Goal: Task Accomplishment & Management: Manage account settings

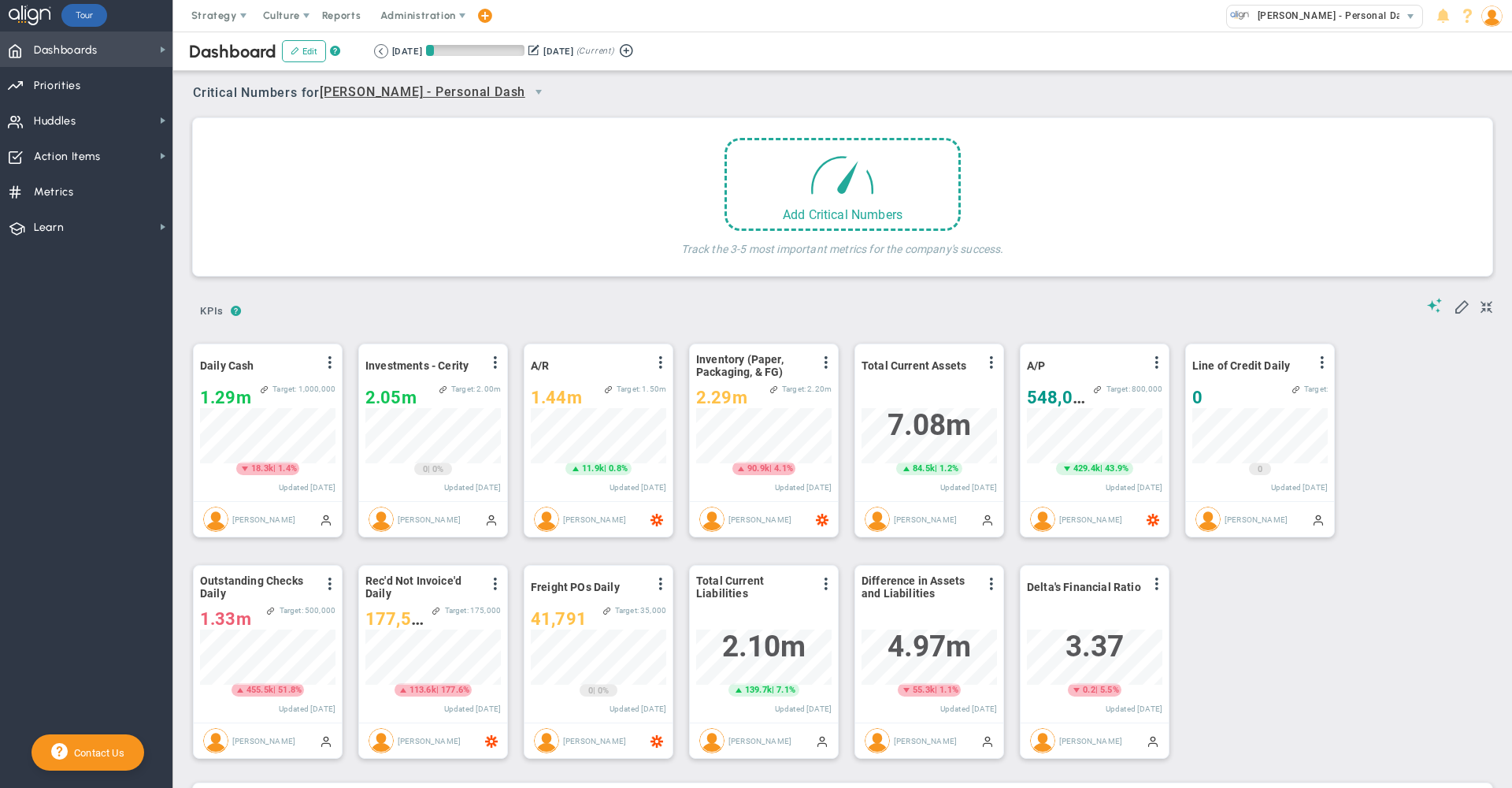
click at [120, 50] on span "Dashboards Dashboards" at bounding box center [86, 49] width 172 height 35
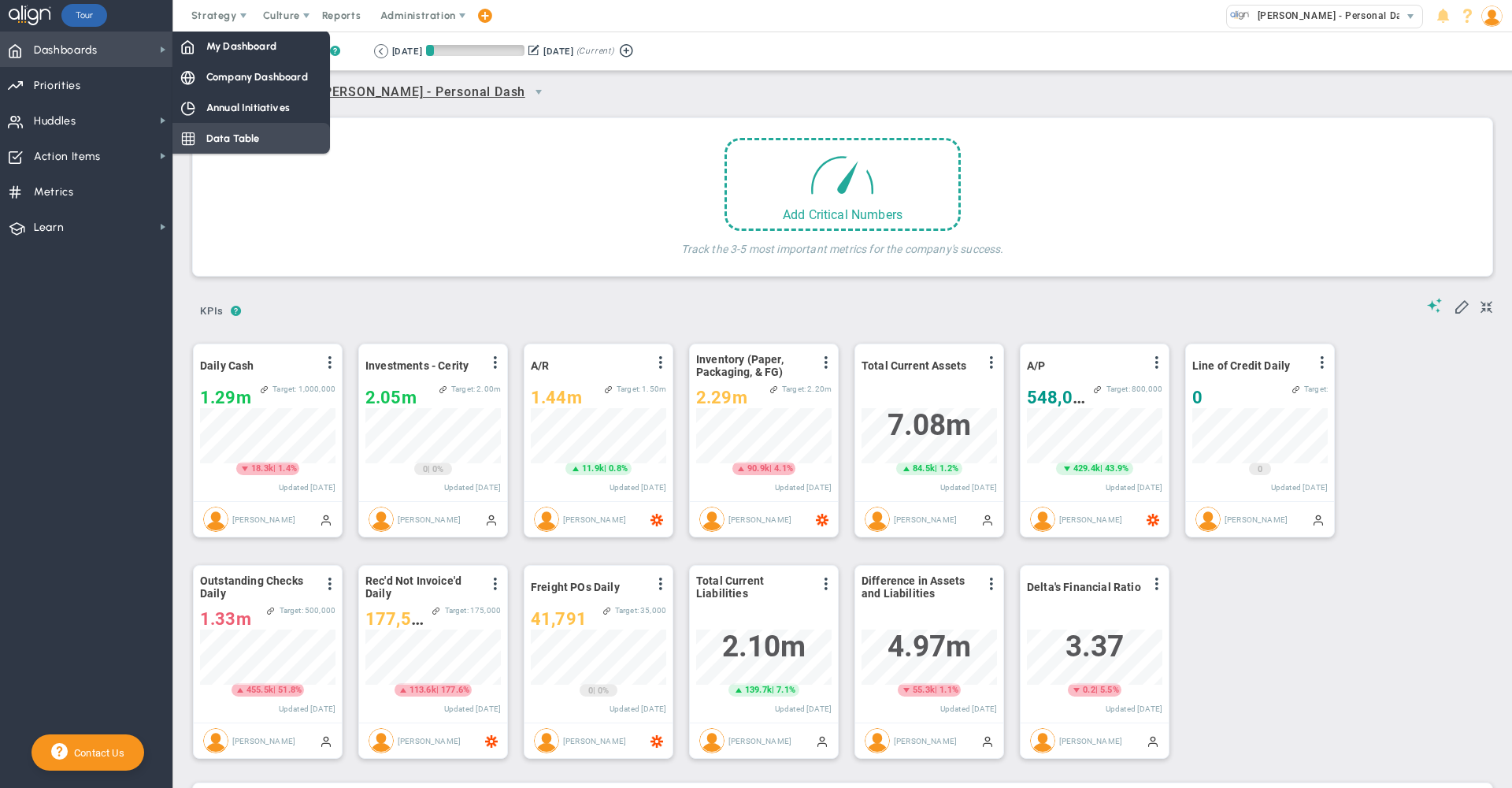
click at [265, 141] on div "Data Table" at bounding box center [251, 139] width 158 height 31
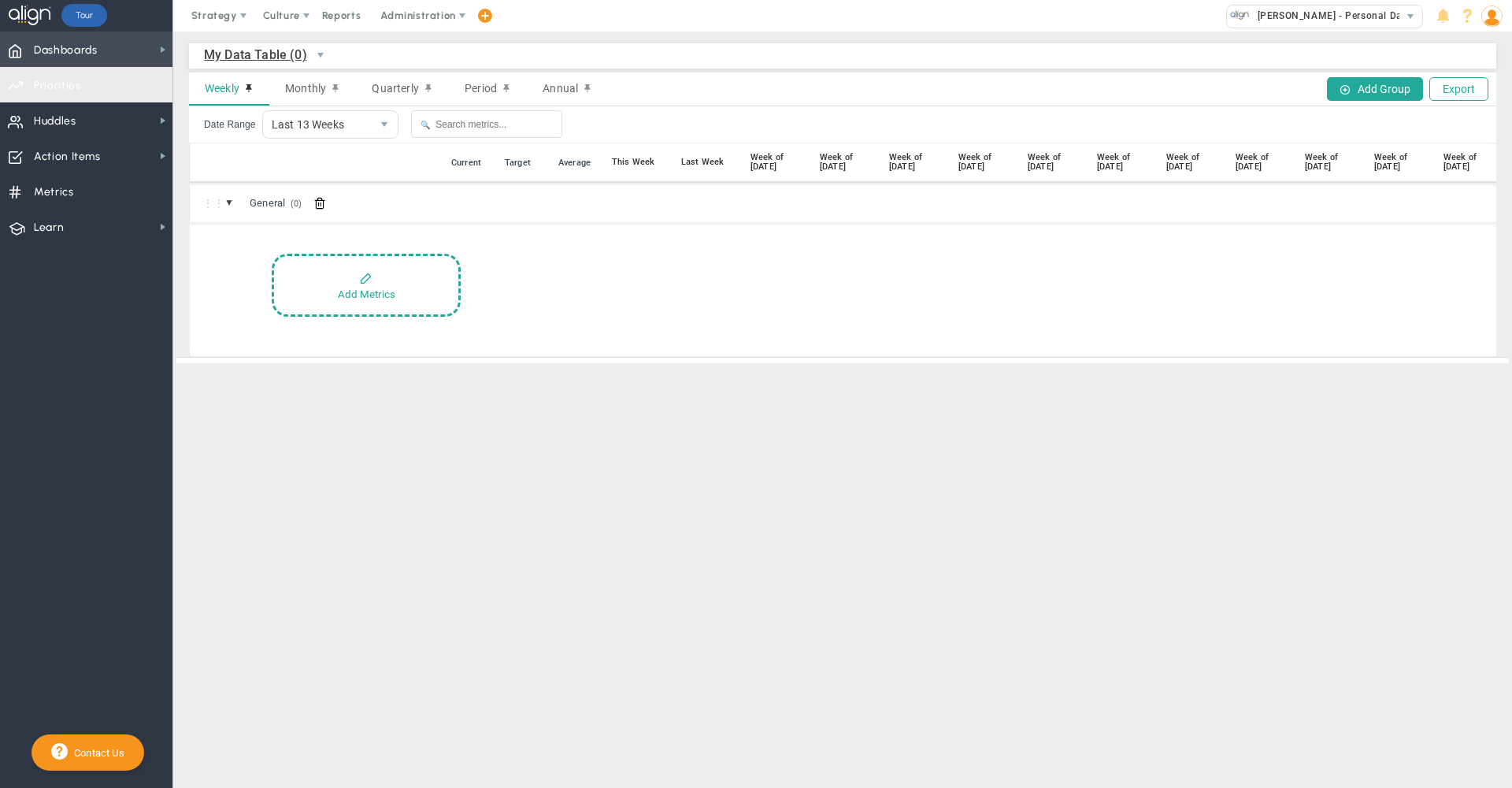
click at [108, 56] on span "Dashboards Dashboards" at bounding box center [86, 49] width 172 height 35
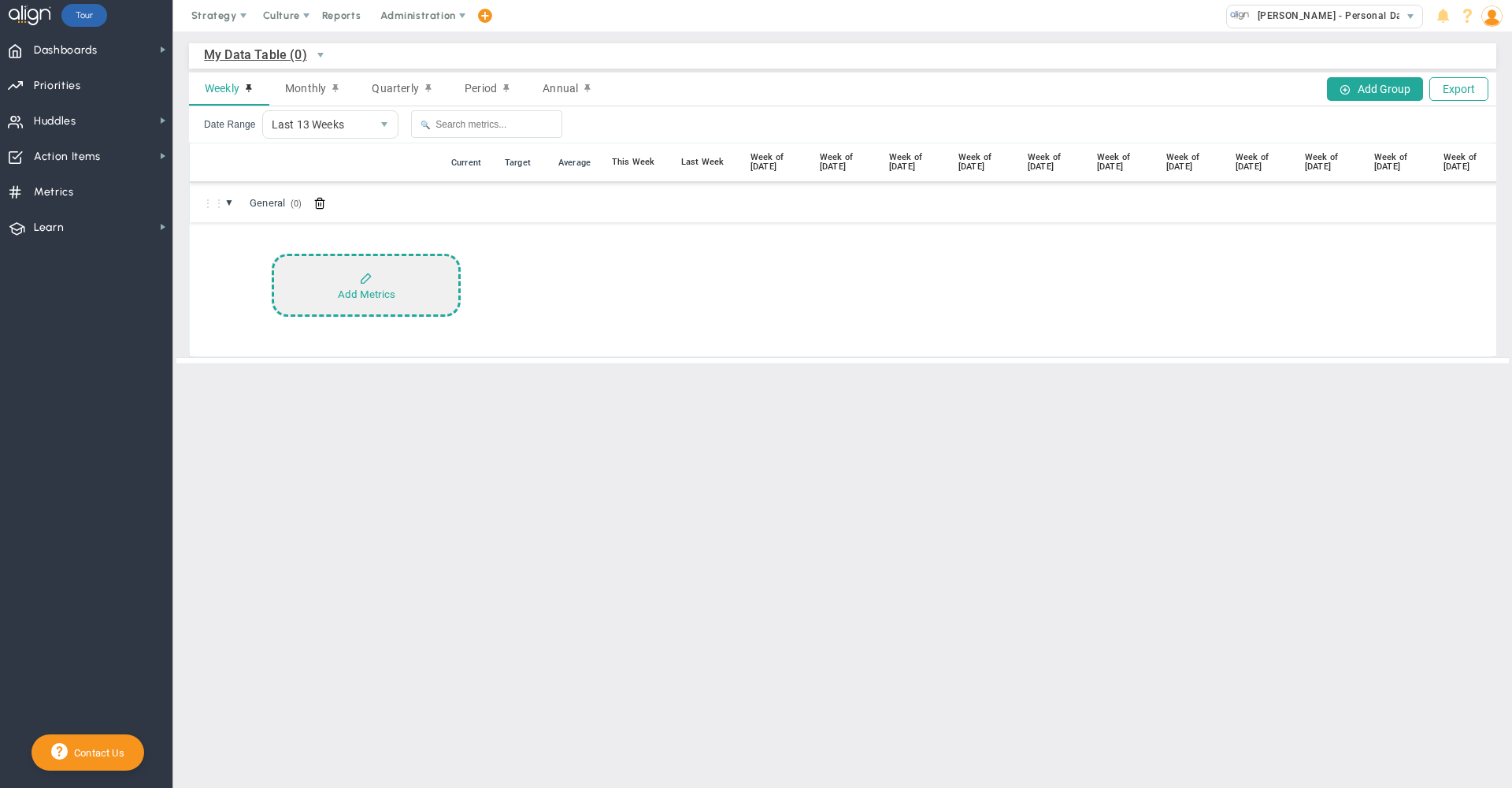
click at [356, 289] on div "Add Metrics" at bounding box center [366, 295] width 58 height 12
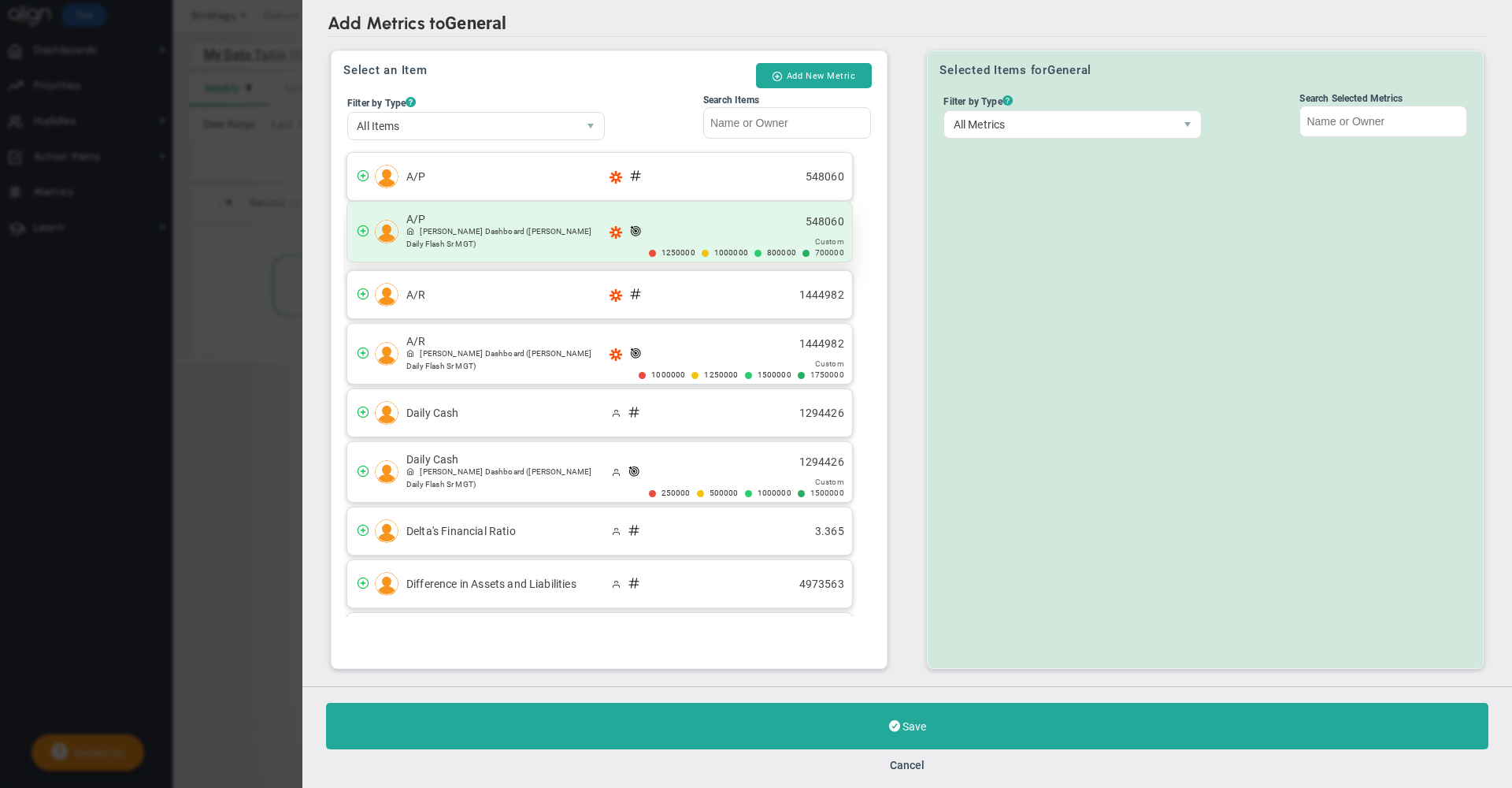
click at [524, 229] on span "[PERSON_NAME] Dashboard" at bounding box center [473, 231] width 105 height 9
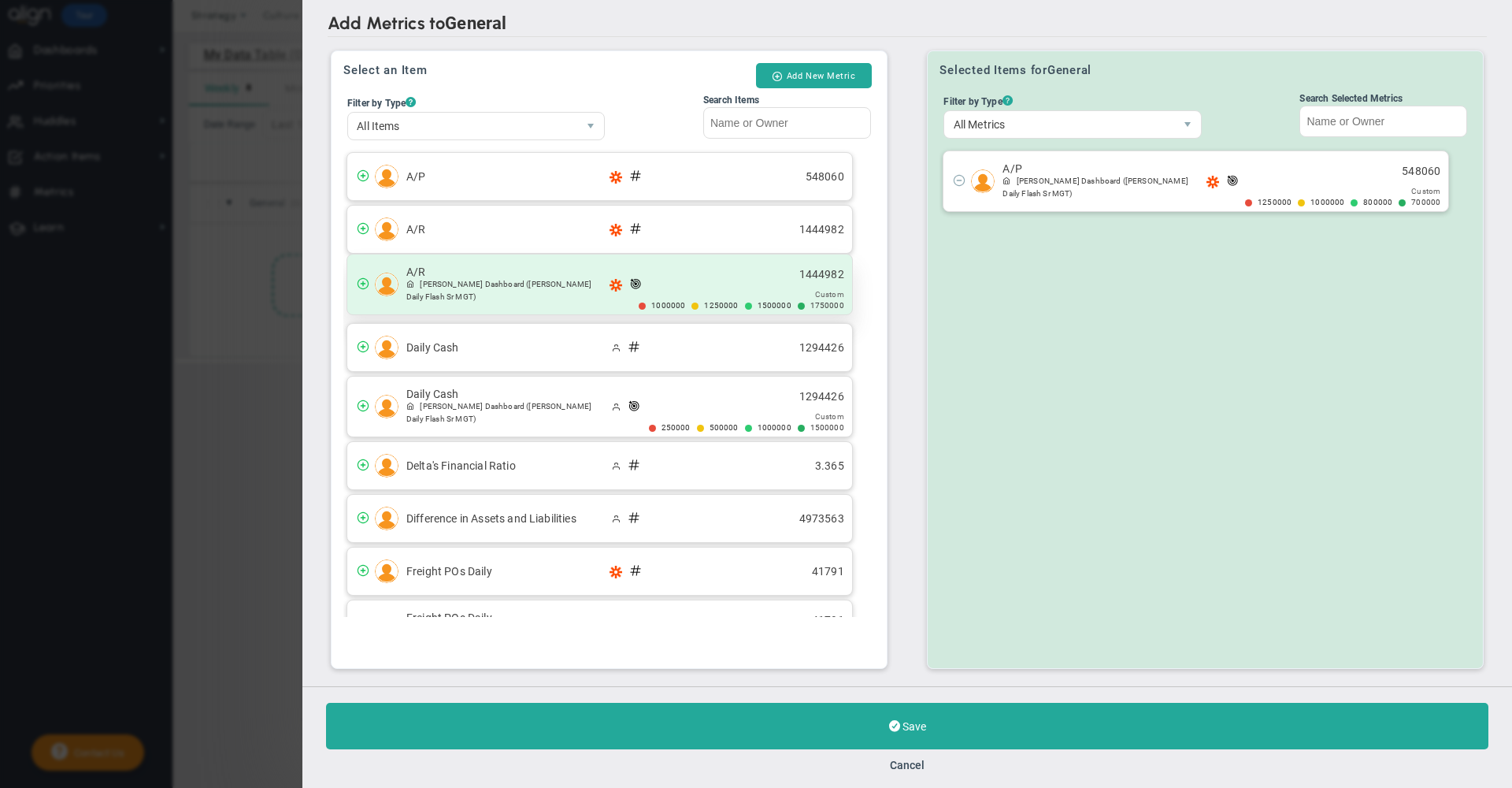
click at [524, 282] on span "[PERSON_NAME] Dashboard" at bounding box center [473, 284] width 105 height 9
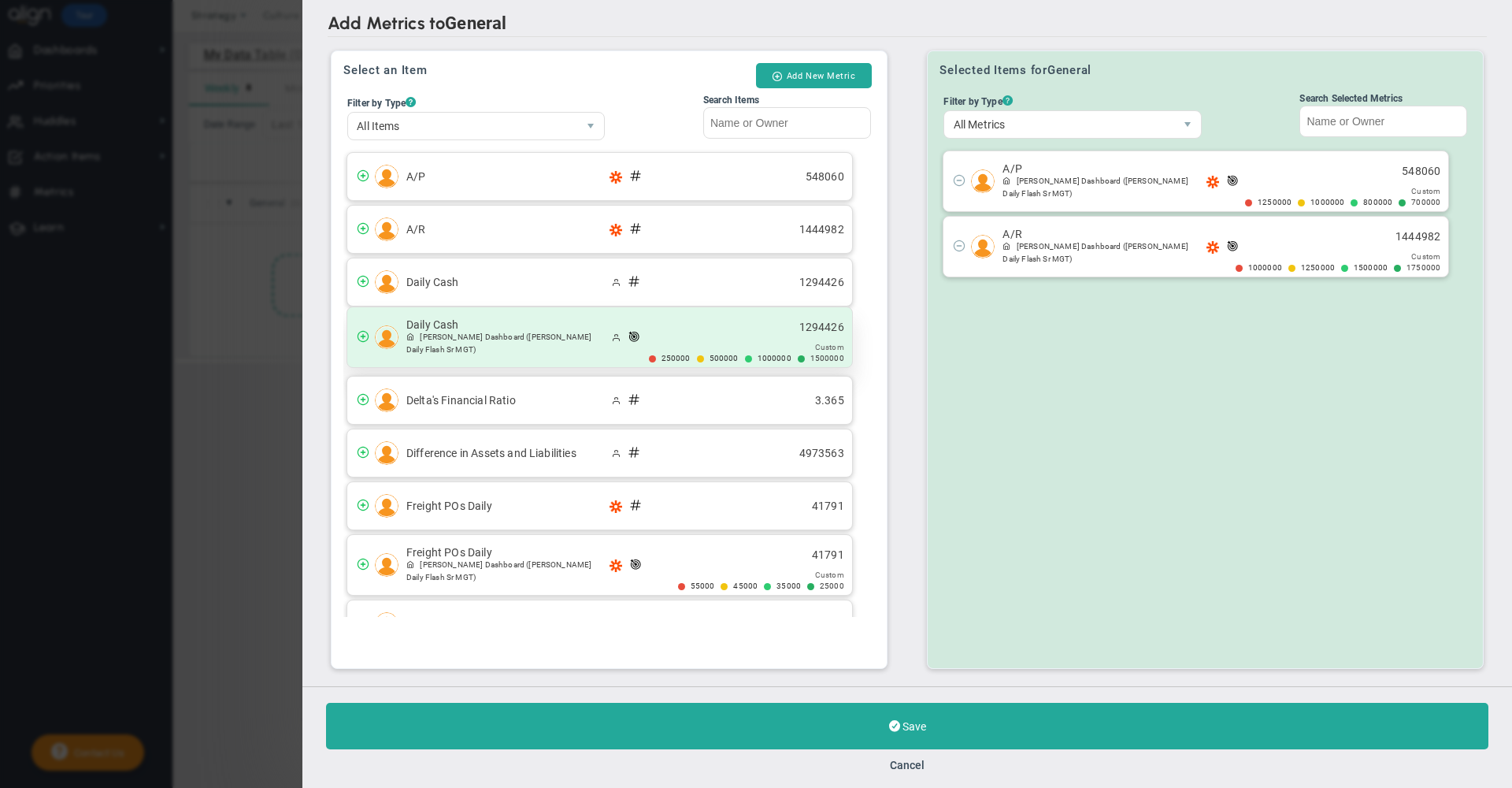
click at [562, 355] on span "[PERSON_NAME] Dashboard ([PERSON_NAME] Daily Flash Sr MGT)" at bounding box center [507, 343] width 201 height 25
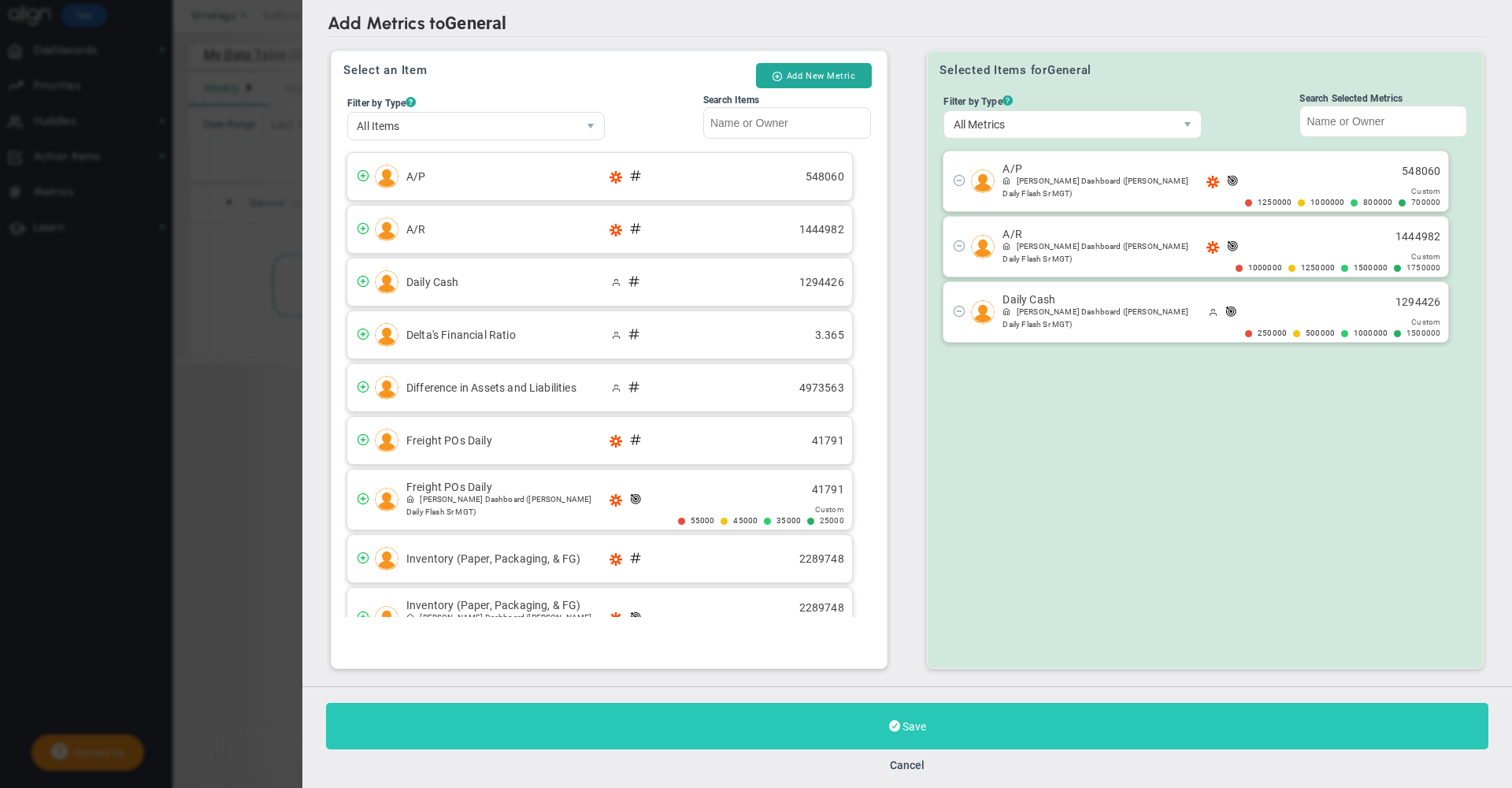
click at [728, 717] on button "Save" at bounding box center [908, 726] width 1162 height 47
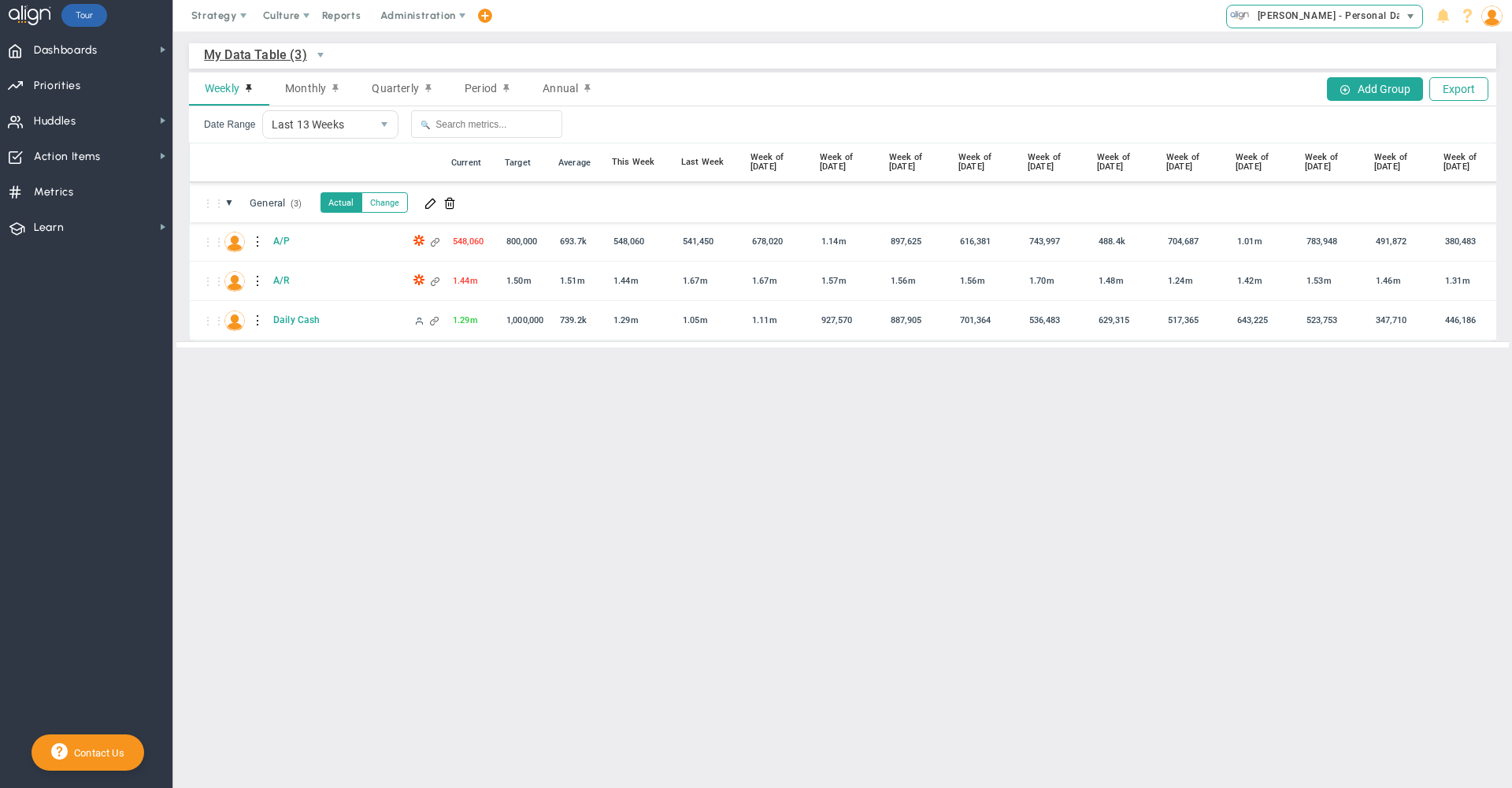
click at [1330, 17] on span "[PERSON_NAME] - Personal Dash" at bounding box center [1332, 16] width 164 height 21
click at [873, 90] on div "Weekly Monthly Quarterly Period Annual Add Group Export" at bounding box center [843, 89] width 1307 height 34
click at [304, 90] on span "Monthly" at bounding box center [306, 88] width 41 height 13
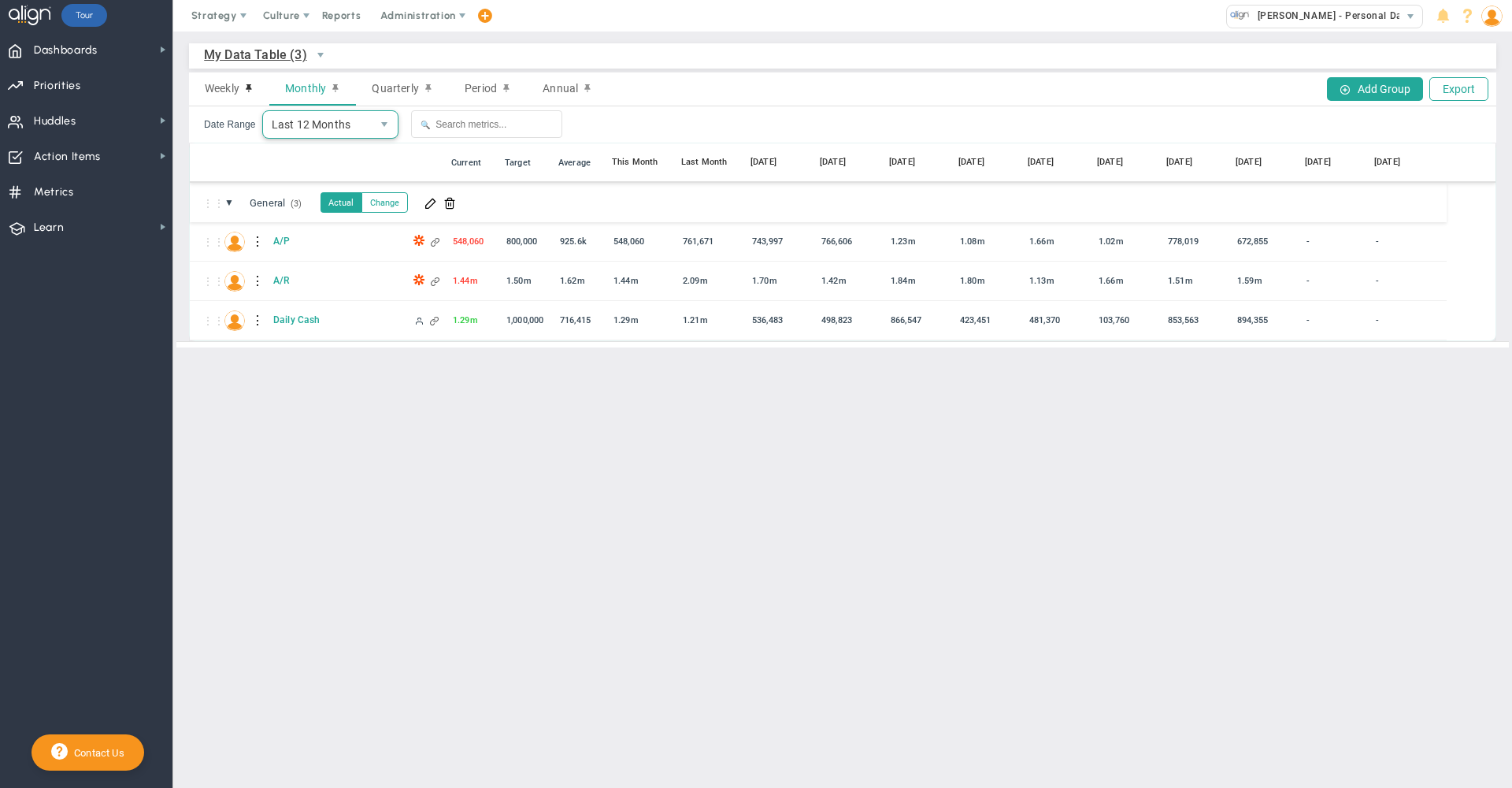
click at [309, 130] on span "Last 12 Months" at bounding box center [318, 124] width 108 height 27
click at [477, 174] on div "⋮⋮ ● ⋮ 📅 Current Target Average This Month Last Month [DATE] [DATE] [DATE] [DAT…" at bounding box center [842, 163] width 1306 height 40
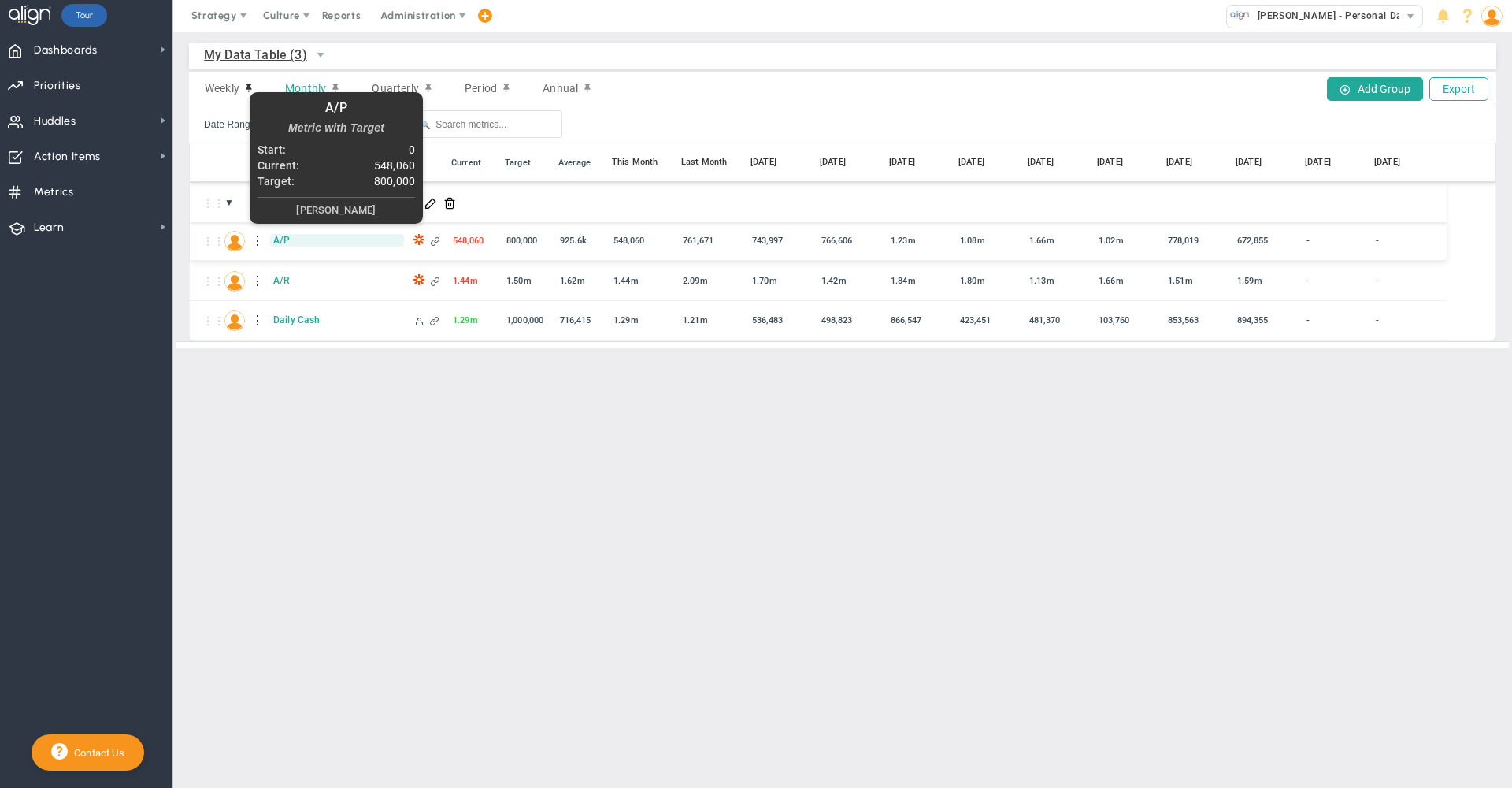
click at [281, 240] on span "A/P" at bounding box center [338, 240] width 134 height 13
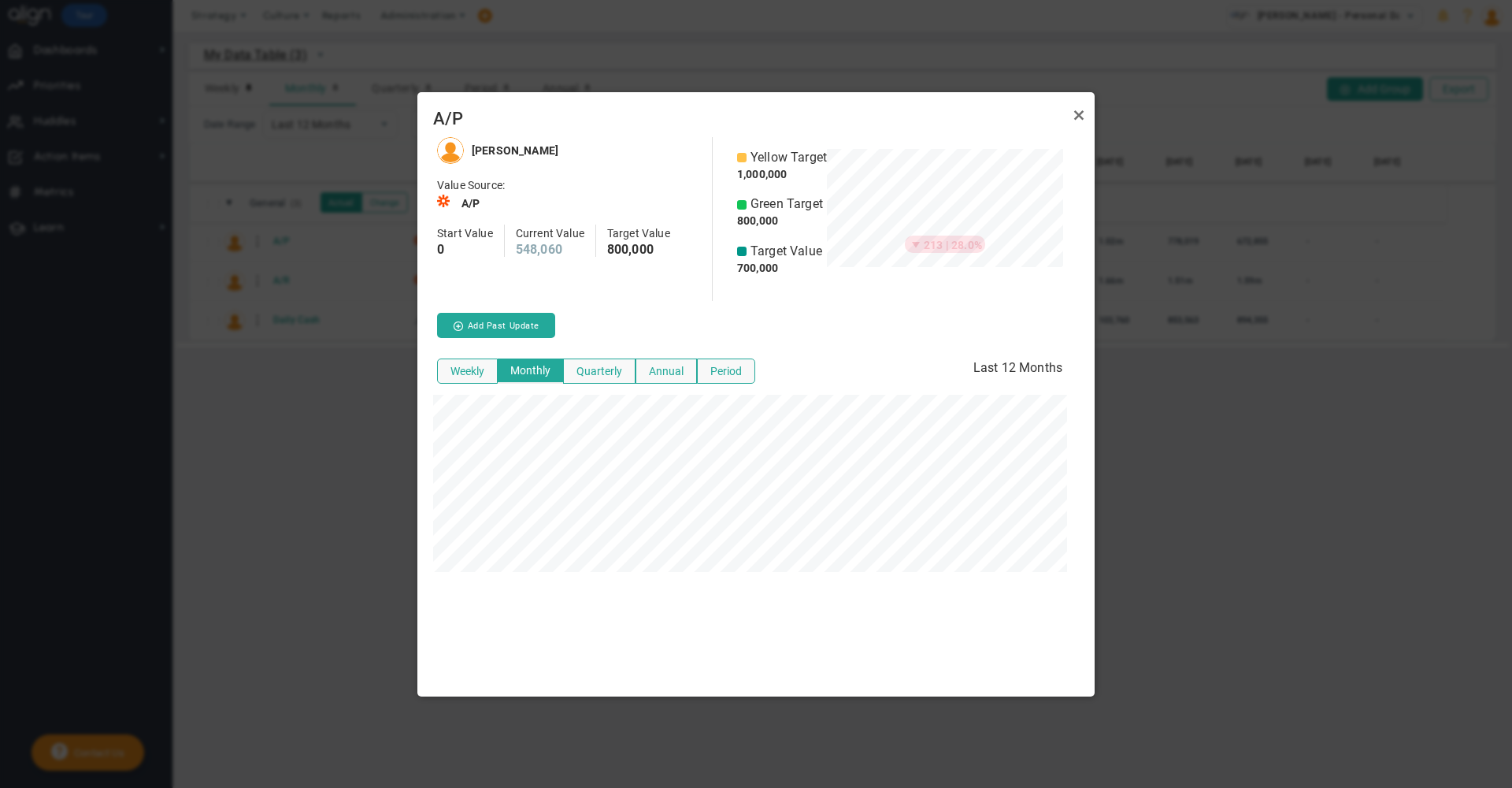
scroll to position [559, 678]
click at [476, 370] on button "Weekly" at bounding box center [468, 370] width 60 height 25
click at [541, 366] on button "Monthly" at bounding box center [530, 370] width 67 height 25
click at [601, 366] on button "Quarterly" at bounding box center [599, 370] width 72 height 25
click at [663, 366] on button "Annual" at bounding box center [666, 370] width 61 height 25
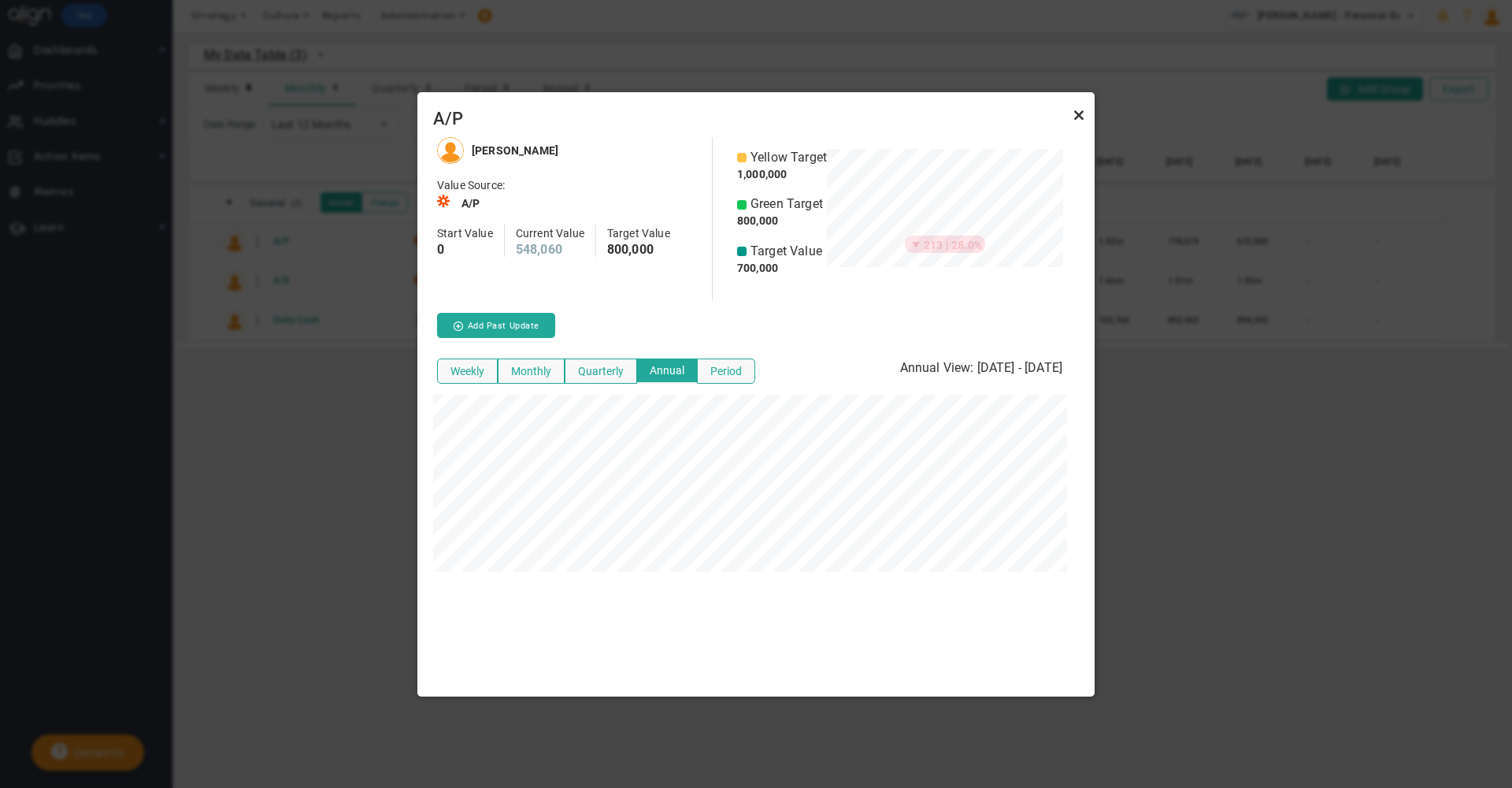
click at [1082, 115] on link "Close" at bounding box center [1079, 115] width 19 height 19
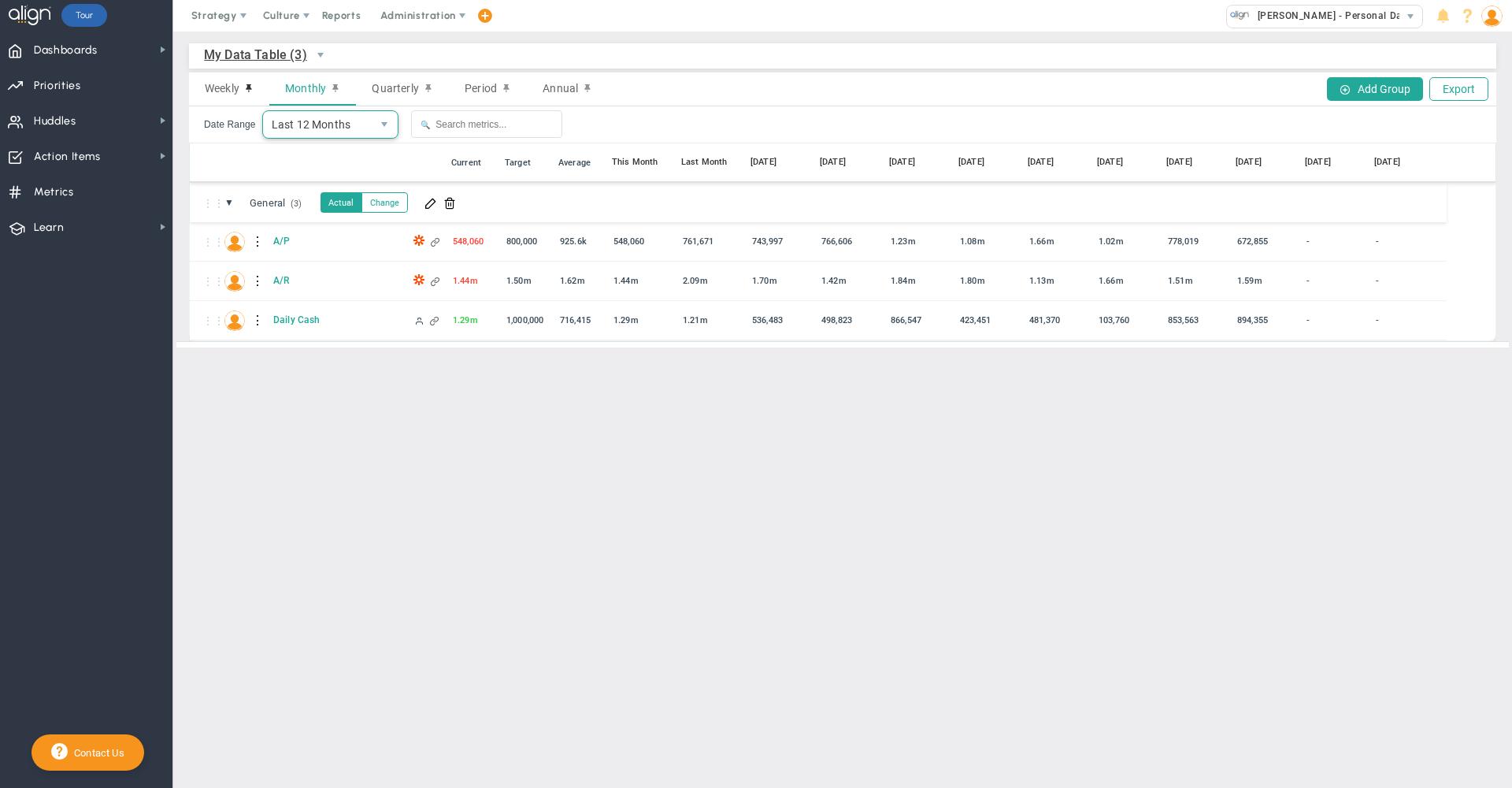
click at [322, 123] on span "Last 12 Months" at bounding box center [318, 124] width 108 height 27
click at [641, 124] on div "Date Range Last 12 Months 12 🔍" at bounding box center [843, 124] width 1307 height 36
click at [102, 43] on span "Dashboards Dashboards" at bounding box center [86, 49] width 172 height 35
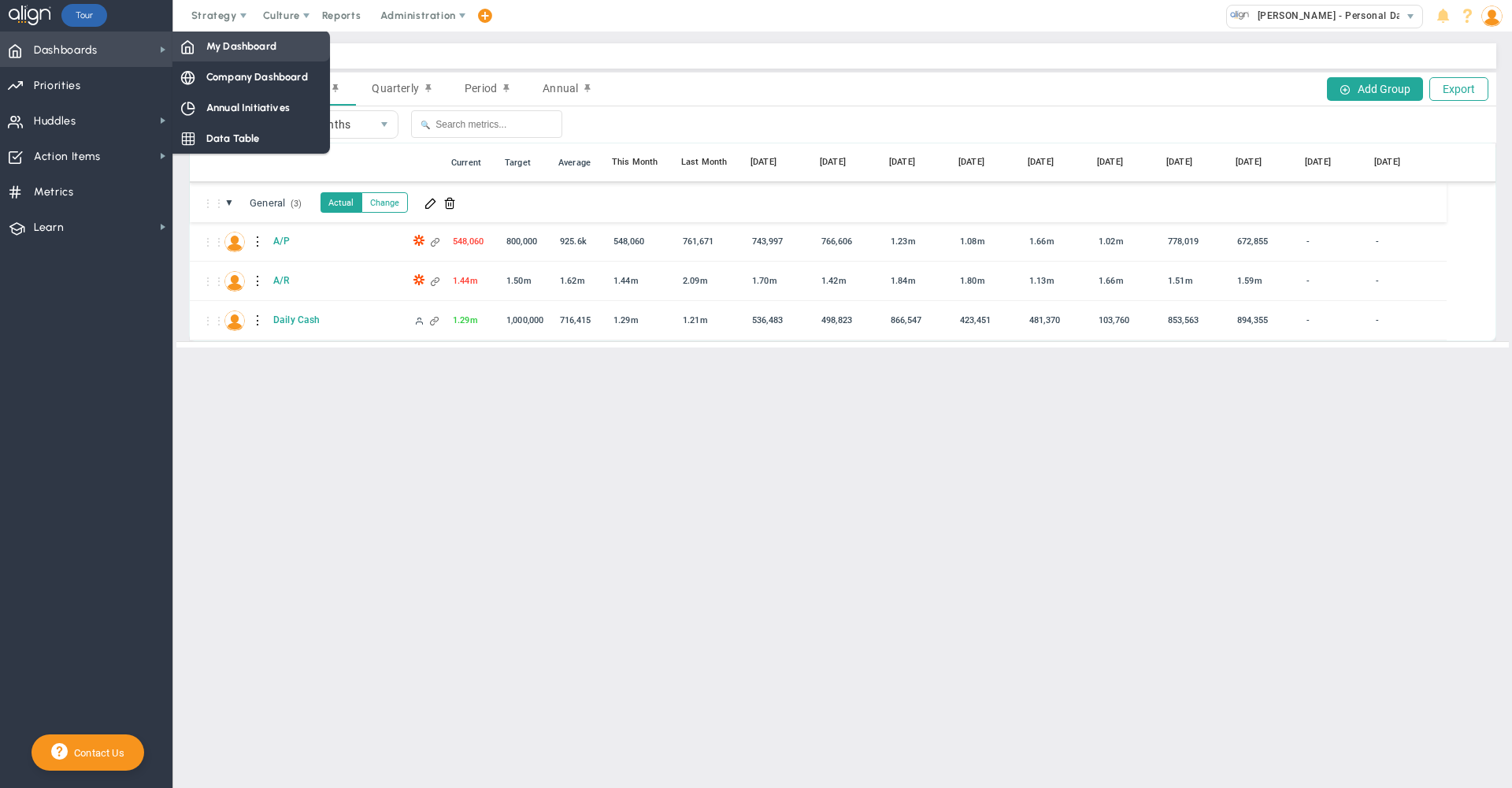
click at [250, 49] on span "My Dashboard" at bounding box center [241, 46] width 70 height 15
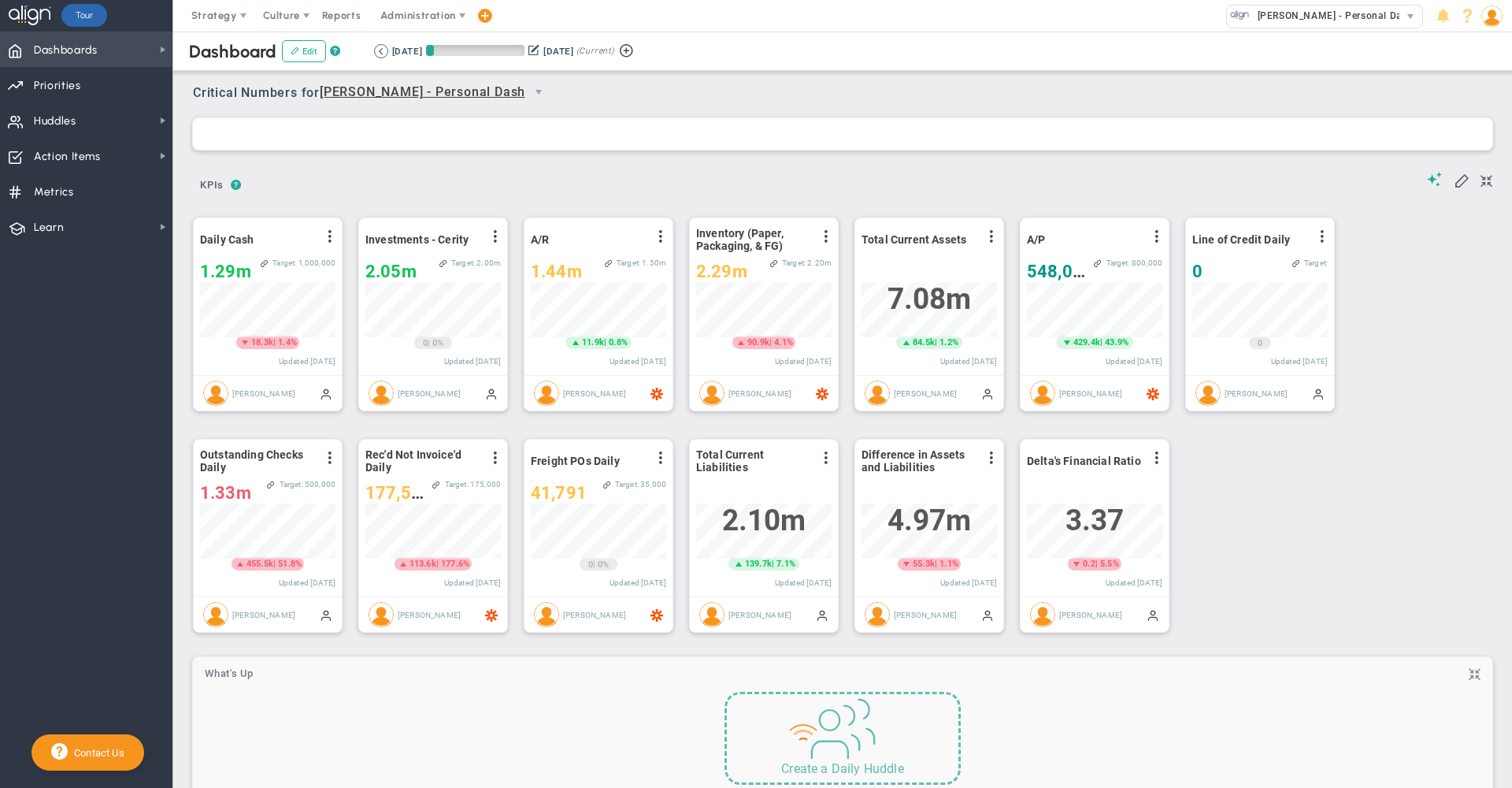
click at [116, 51] on span "Dashboards Dashboards" at bounding box center [86, 49] width 172 height 35
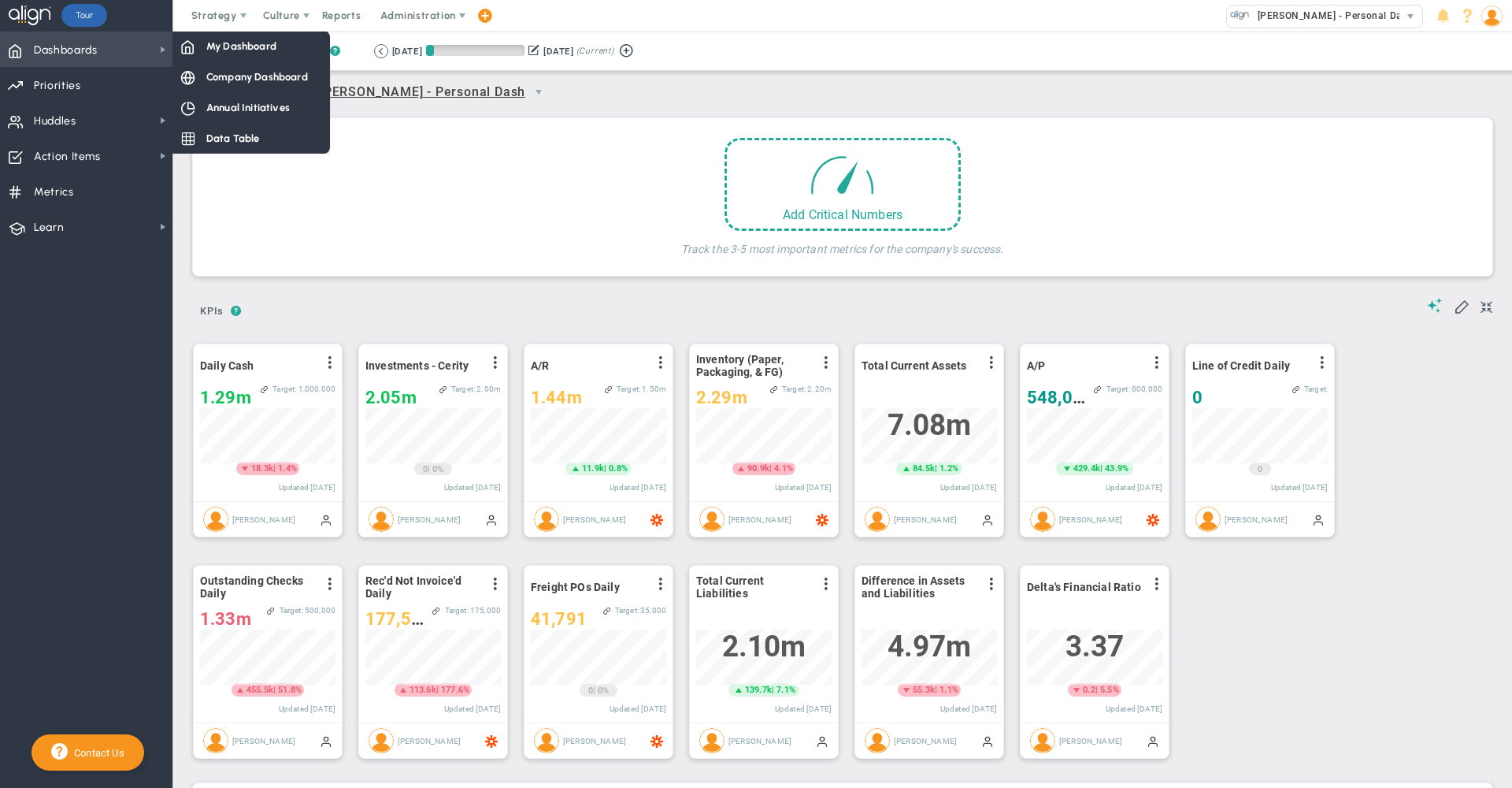
scroll to position [55, 135]
click at [219, 138] on span "Data Table" at bounding box center [233, 138] width 53 height 15
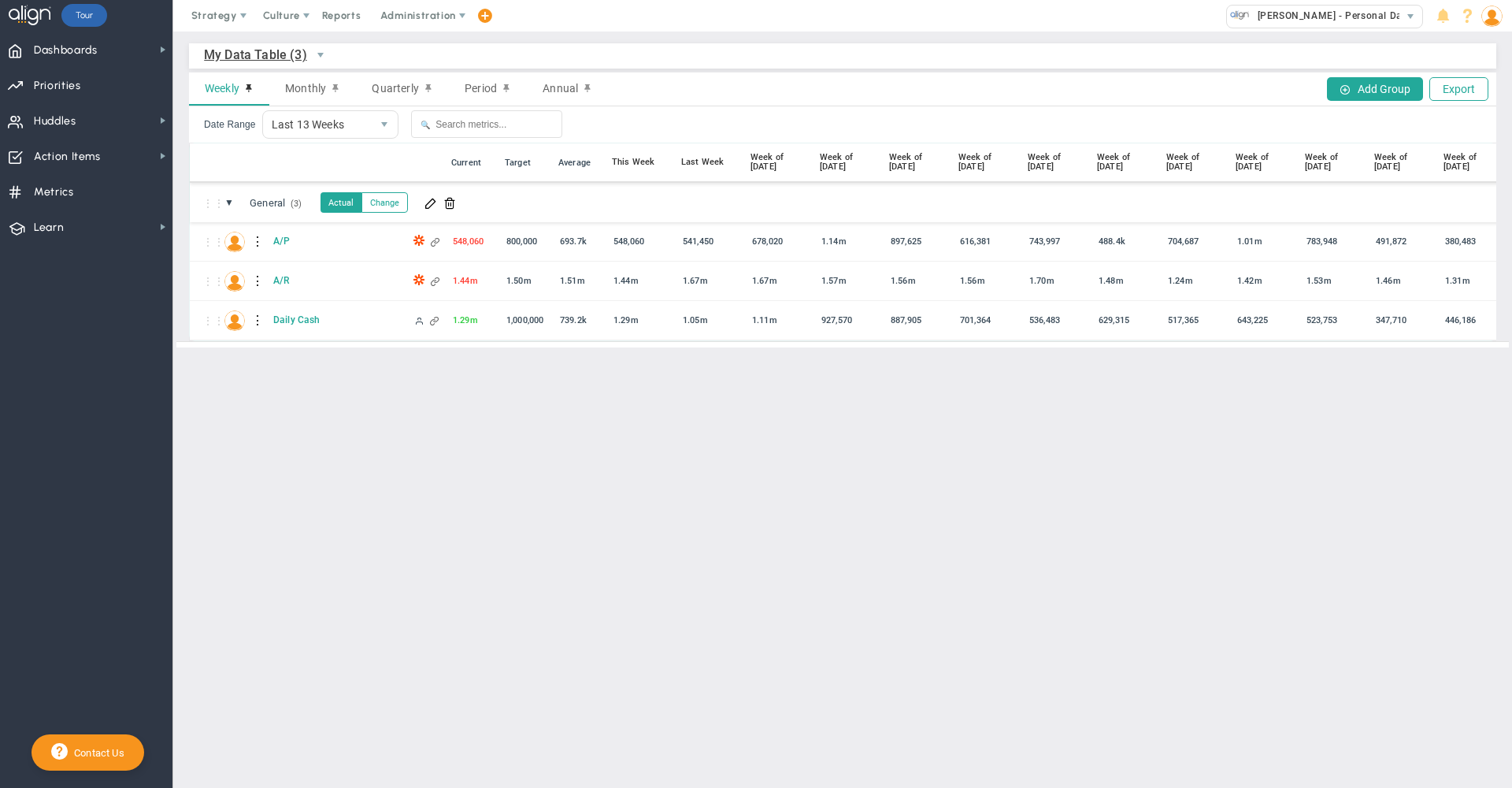
click at [279, 53] on span "My Data Table (3)" at bounding box center [256, 54] width 103 height 20
click at [635, 66] on div "My Data Table (3) My Data Table → My Data Table" at bounding box center [843, 55] width 1307 height 25
click at [289, 54] on span "My Data Table (3)" at bounding box center [256, 54] width 103 height 20
click at [795, 55] on div "My Data Table (3) My Data Table → My Data Table" at bounding box center [843, 55] width 1307 height 25
click at [437, 206] on span at bounding box center [431, 202] width 13 height 13
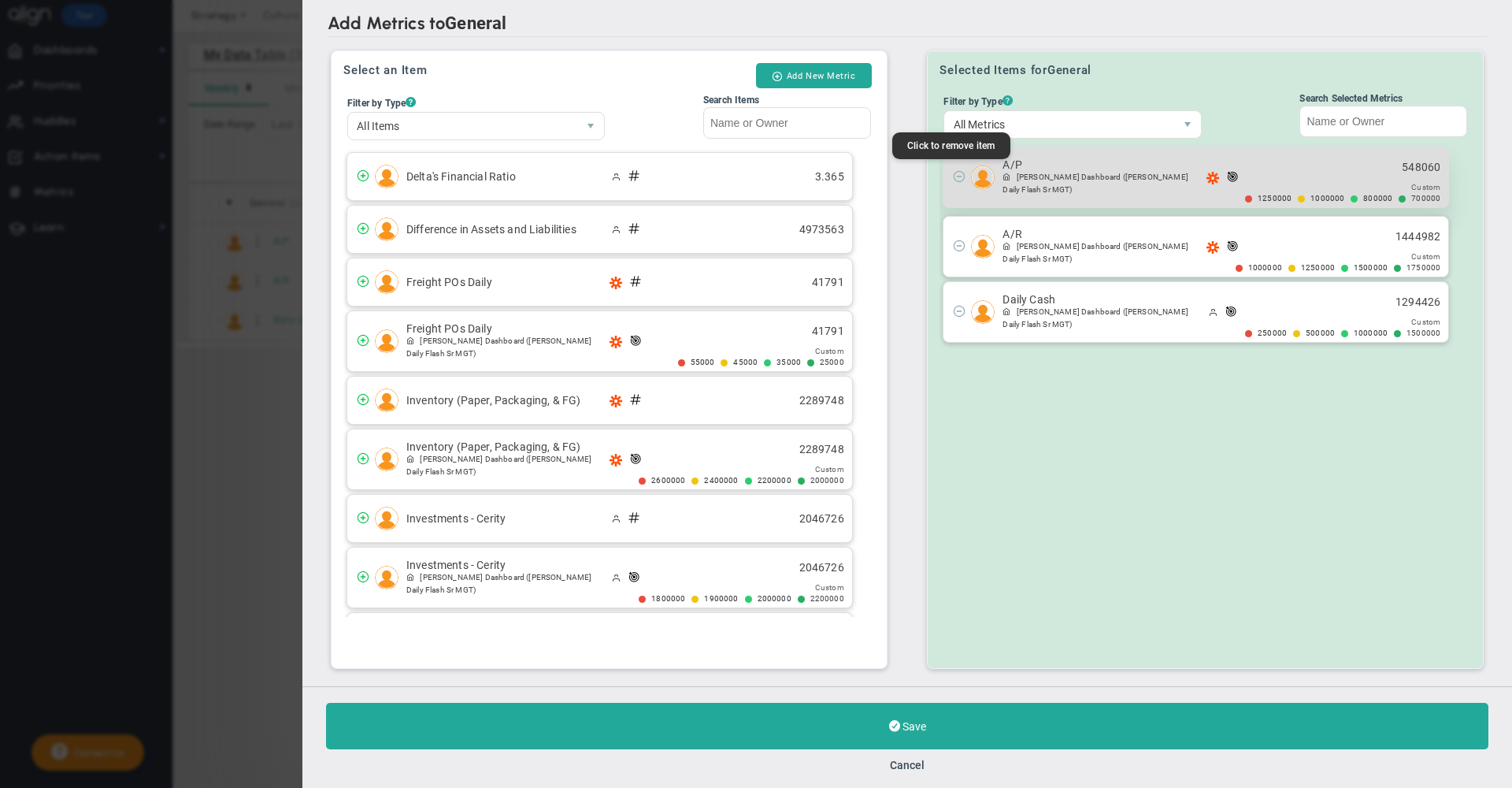
click at [955, 172] on span at bounding box center [959, 176] width 13 height 13
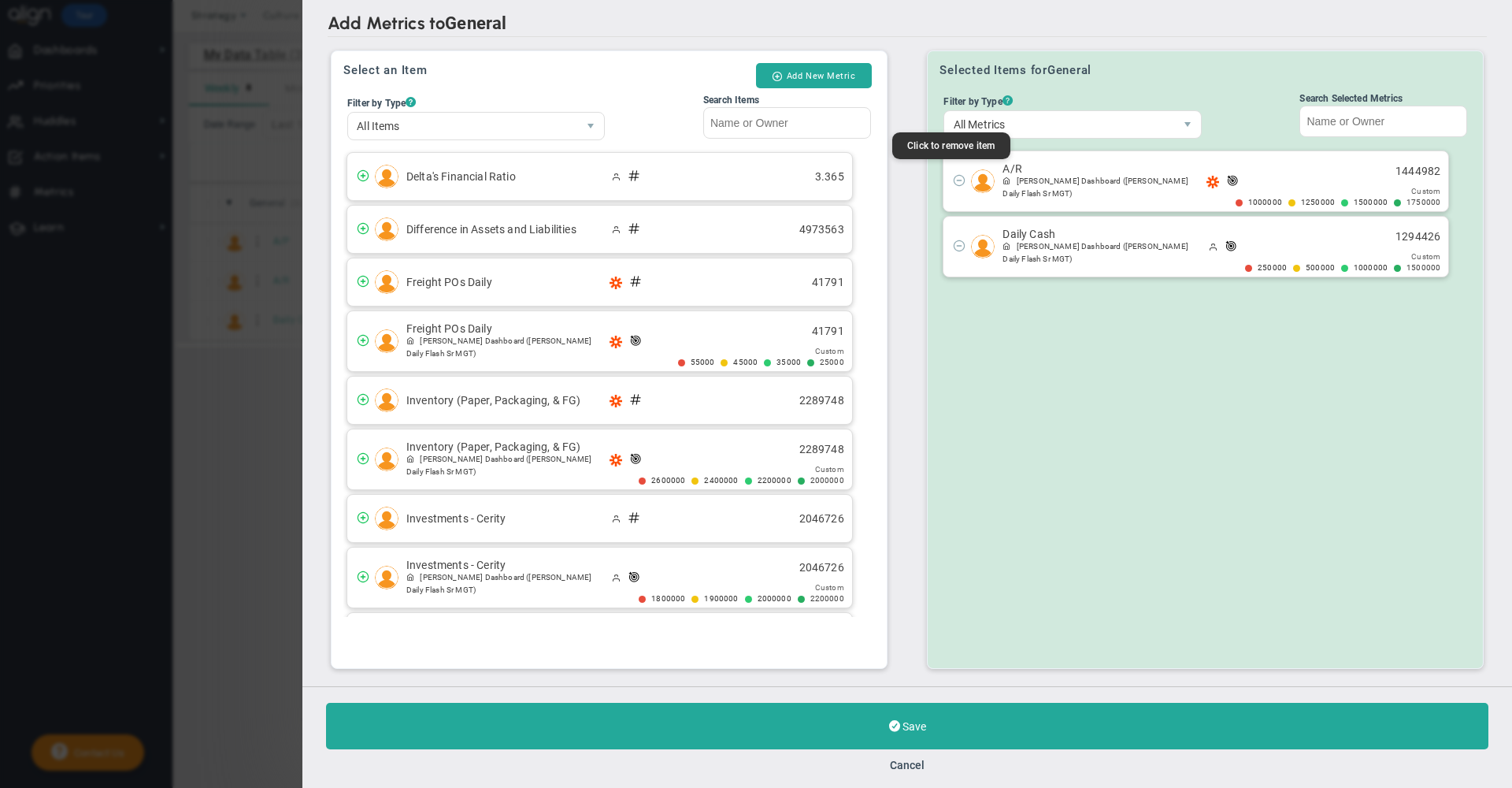
click at [955, 173] on span at bounding box center [959, 179] width 13 height 13
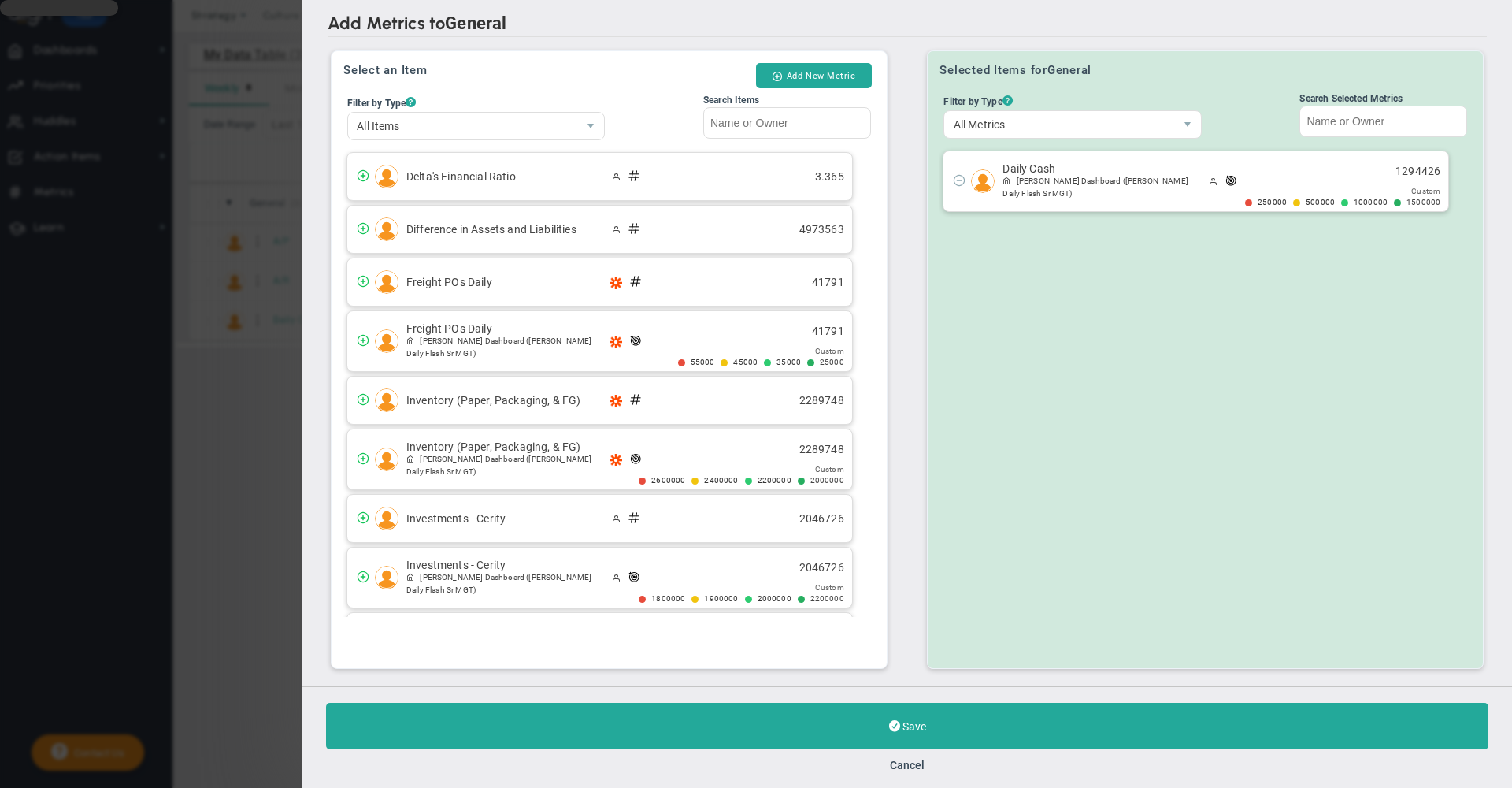
click at [955, 173] on span at bounding box center [959, 179] width 13 height 13
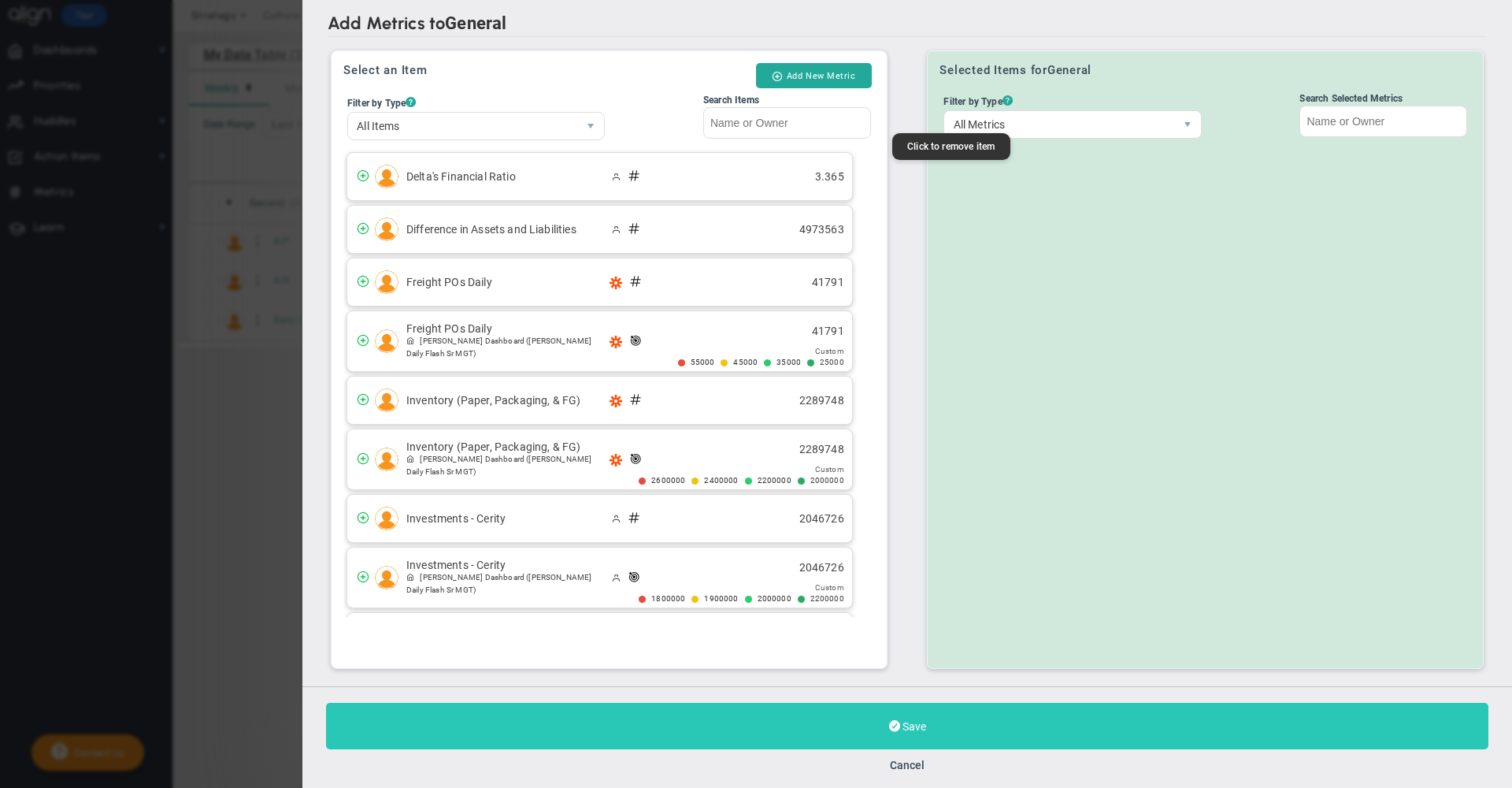
click at [995, 717] on button "Save" at bounding box center [908, 726] width 1162 height 47
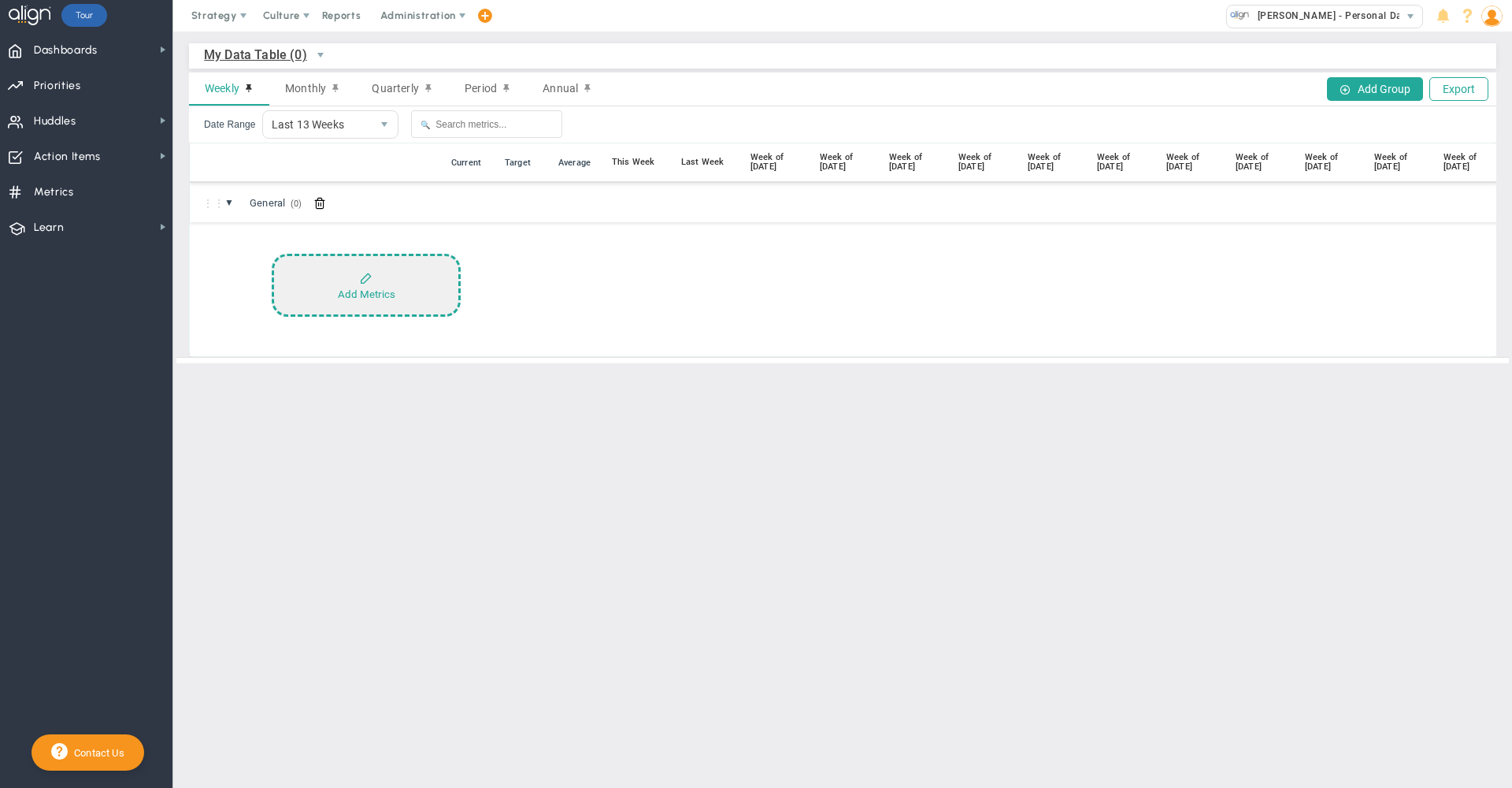
click at [362, 282] on button "Add Metrics" at bounding box center [367, 285] width 189 height 63
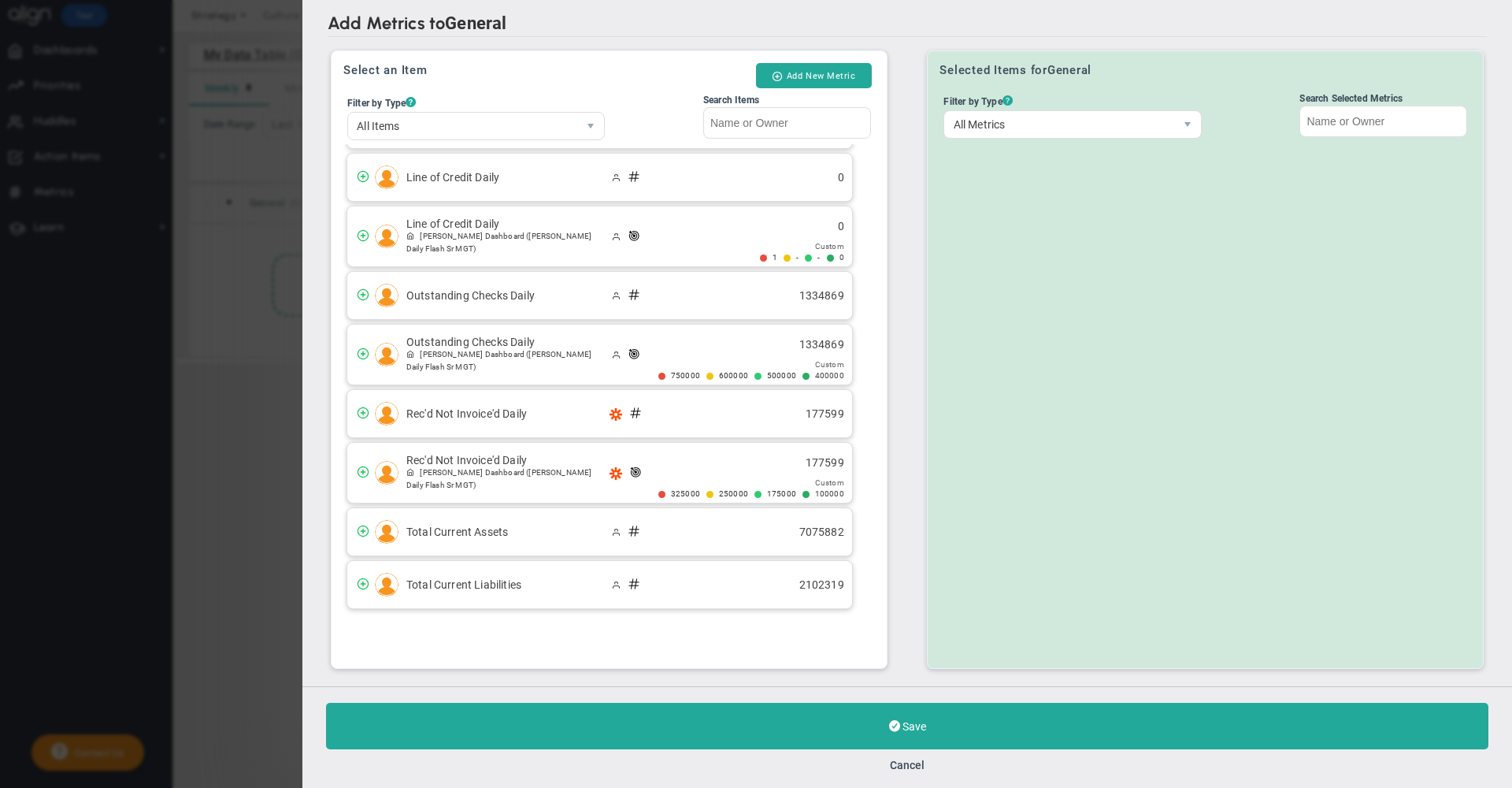
scroll to position [817, 0]
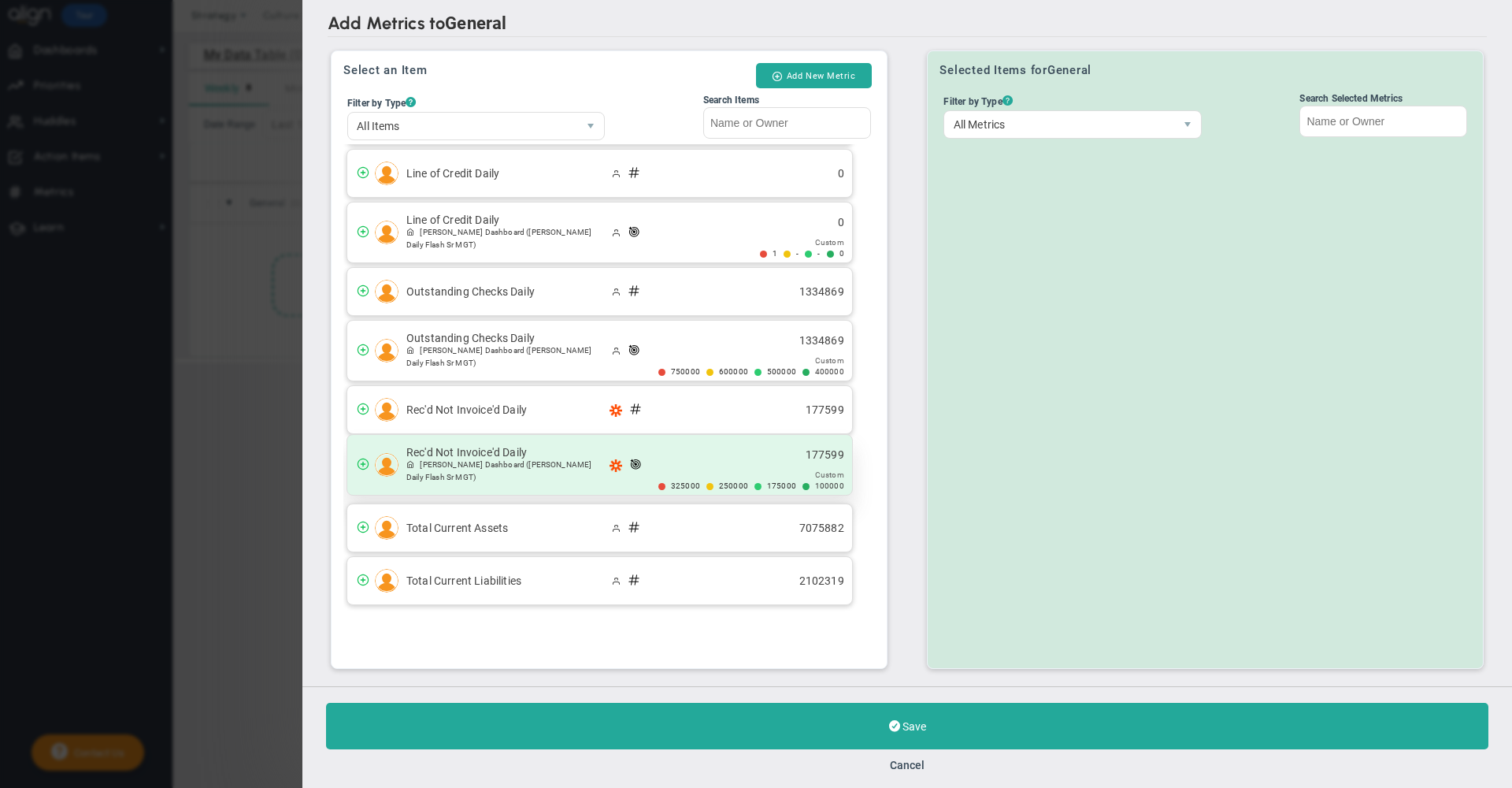
click at [686, 481] on div "Custom 325000 250000 175000 100000" at bounding box center [752, 481] width 186 height 21
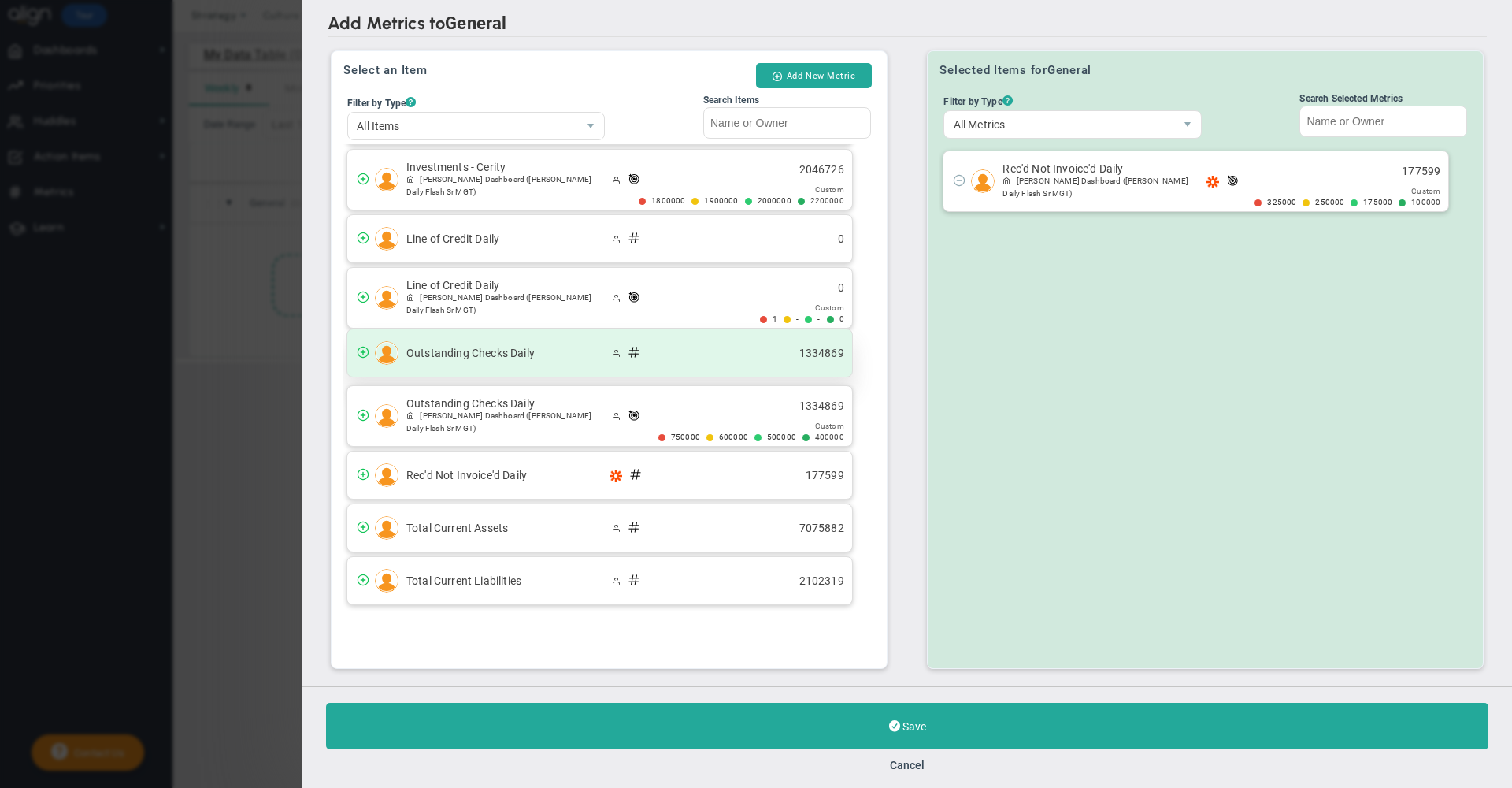
scroll to position [753, 0]
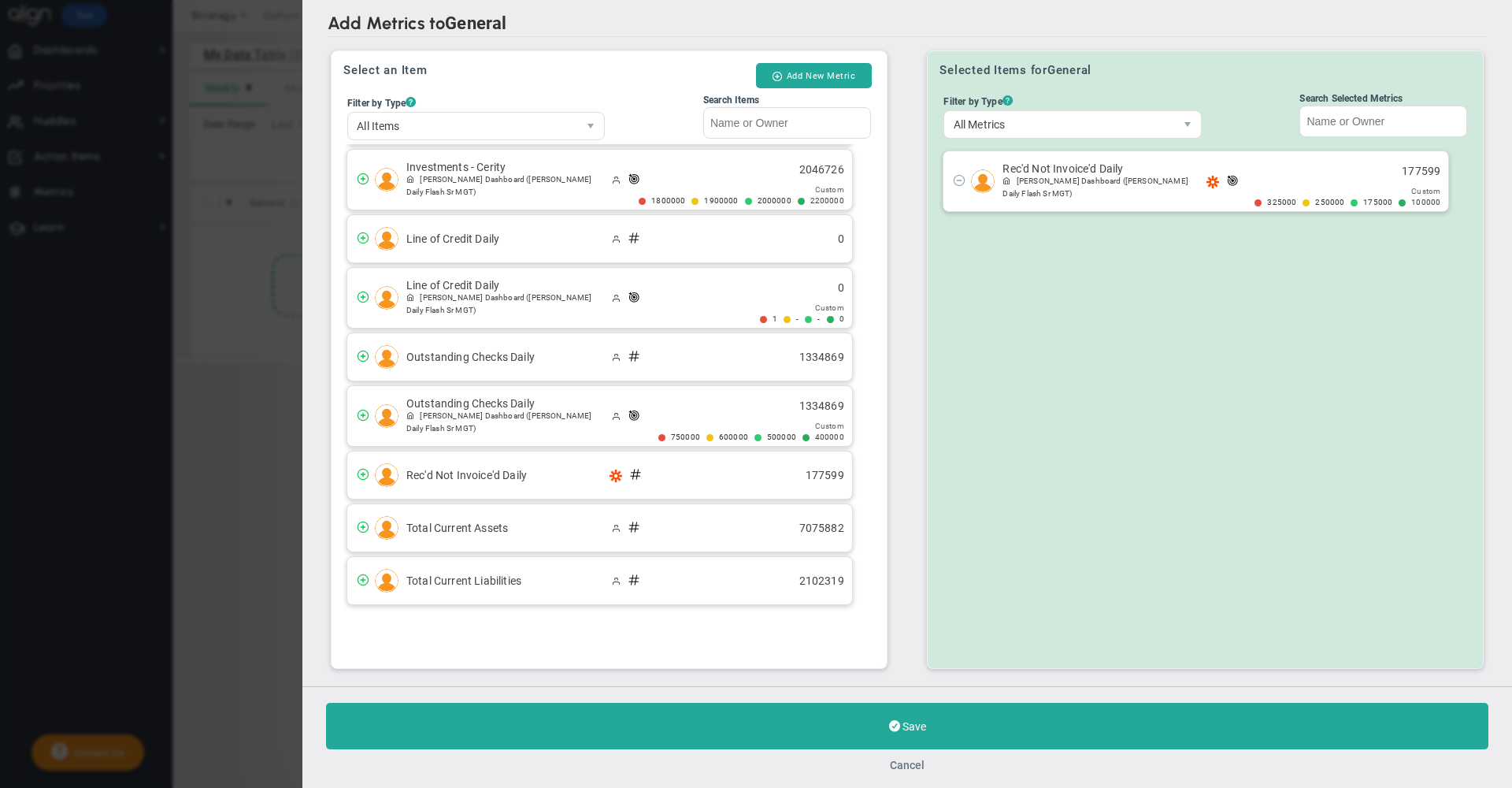
click at [914, 760] on button "Cancel" at bounding box center [908, 765] width 34 height 13
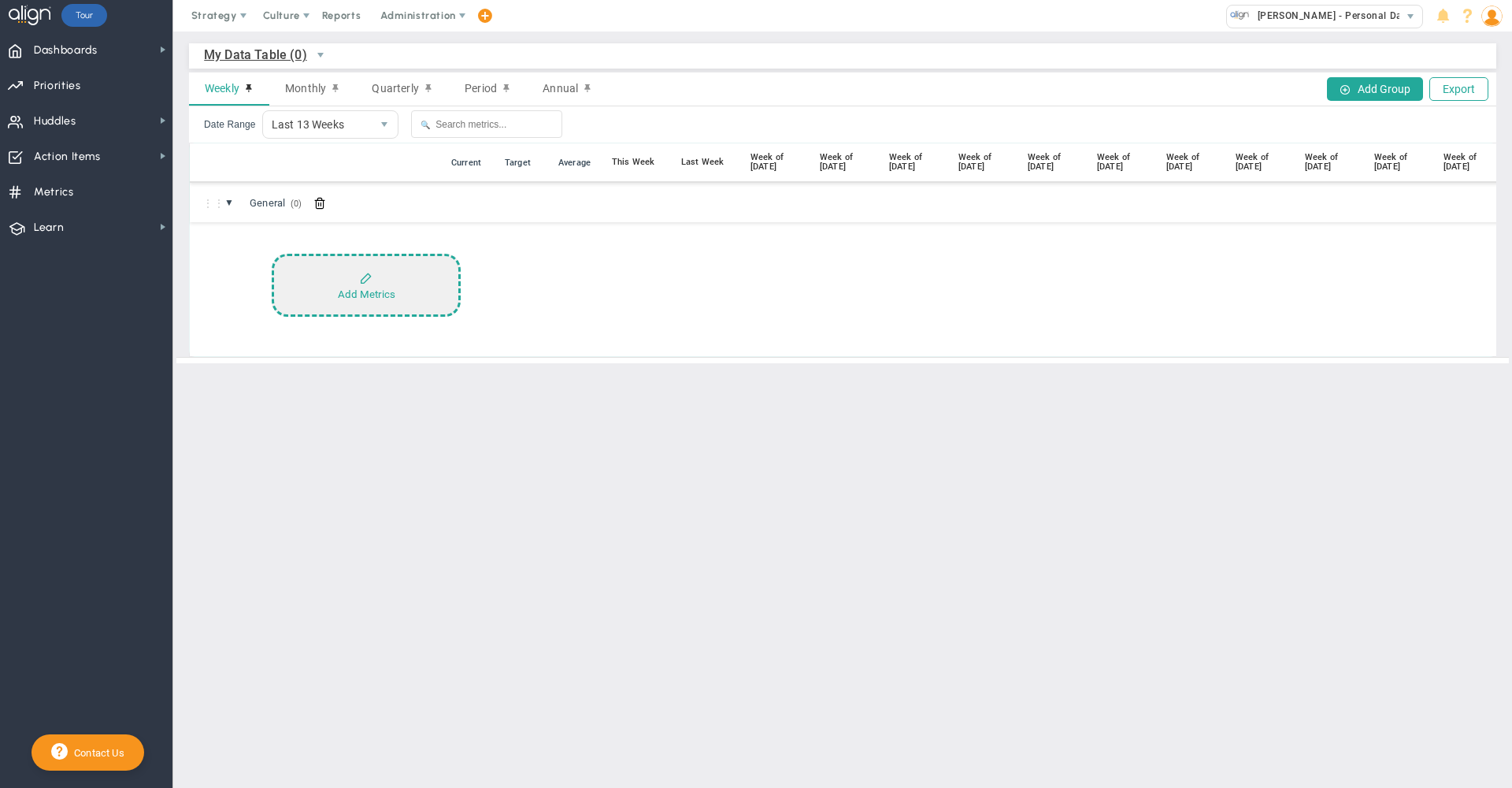
click at [368, 280] on button "Add Metrics" at bounding box center [367, 285] width 189 height 63
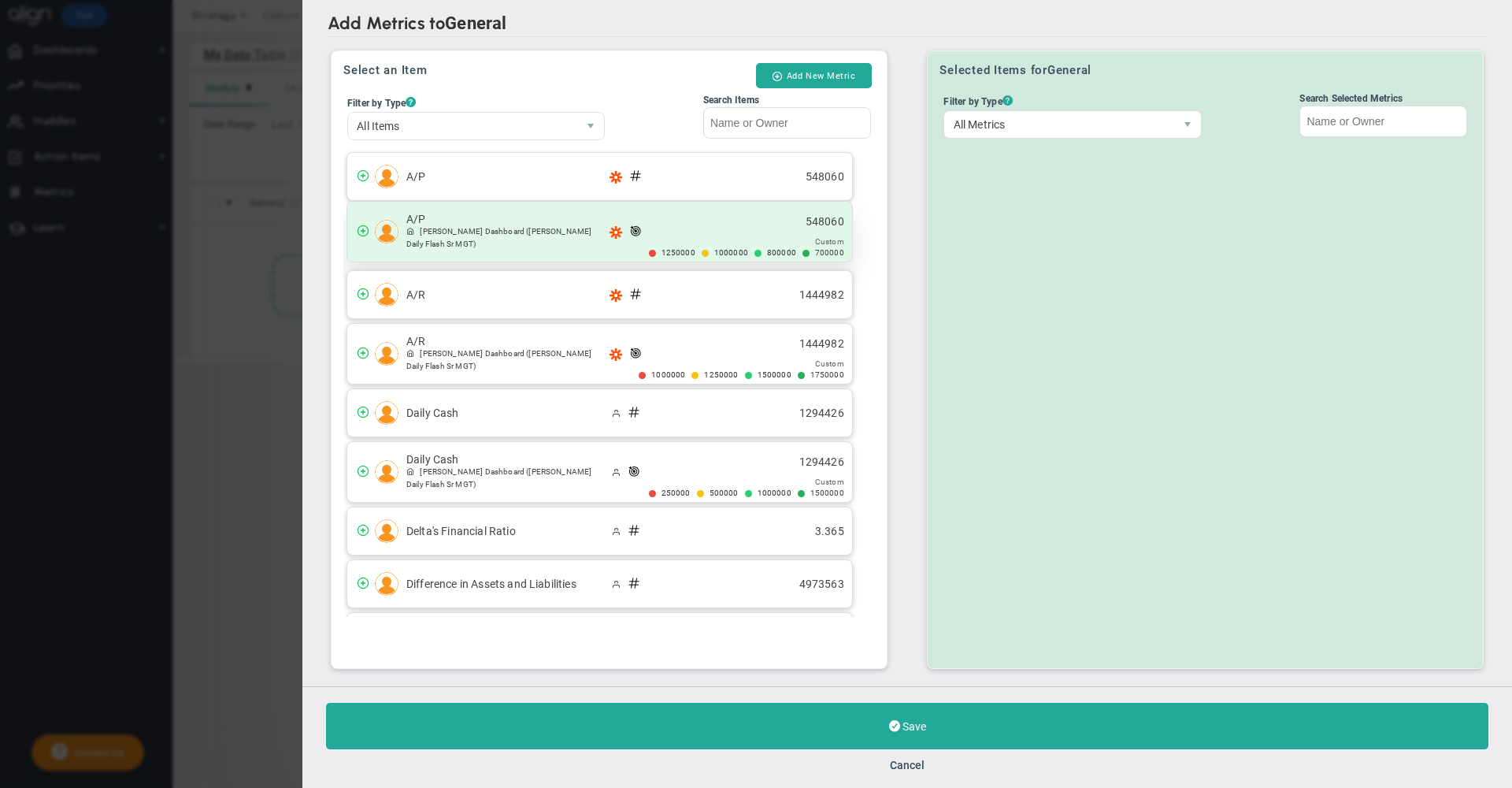
click at [568, 246] on span "[PERSON_NAME] Dashboard ([PERSON_NAME] Daily Flash Sr MGT)" at bounding box center [507, 238] width 201 height 25
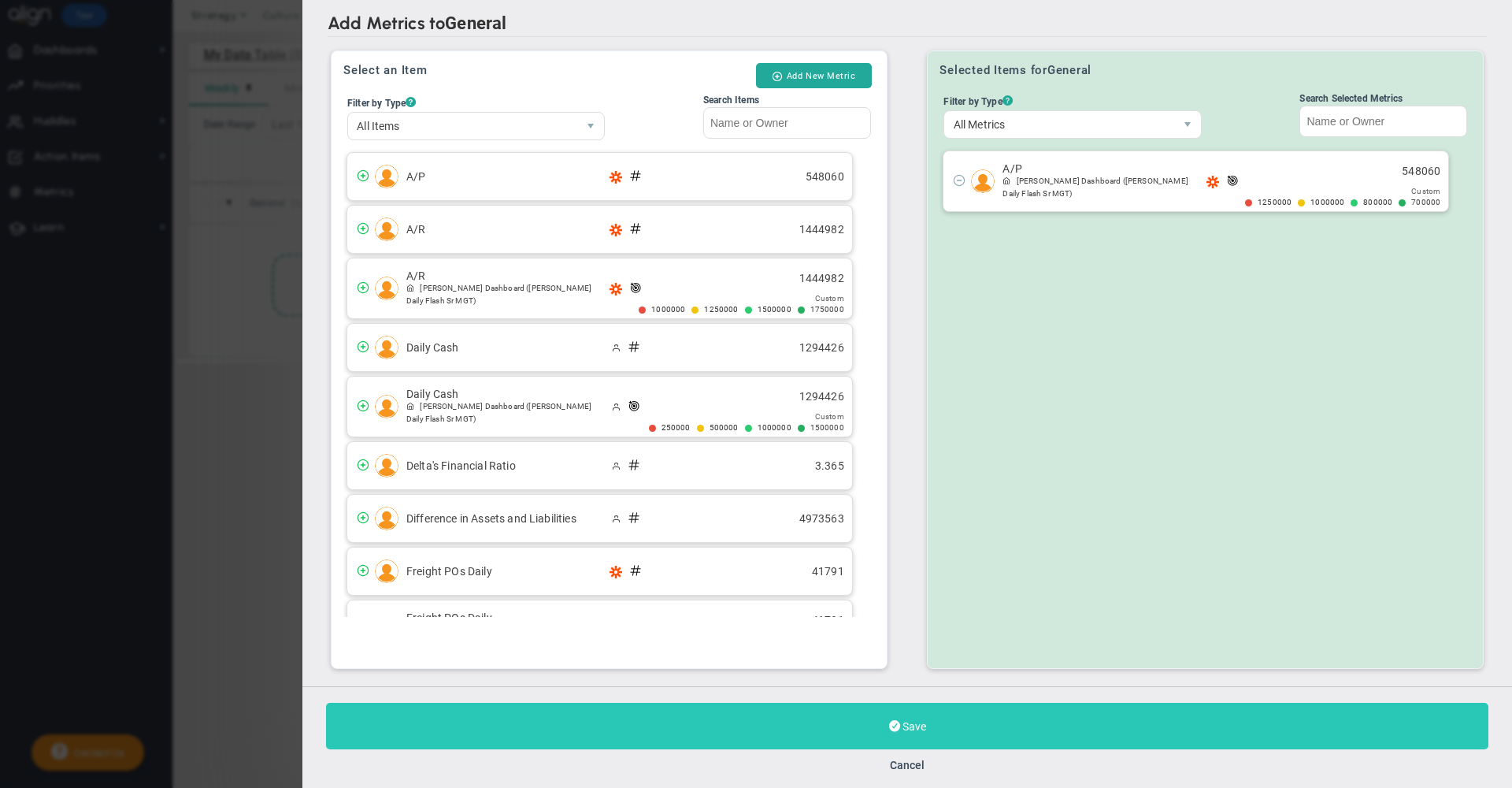
click at [635, 723] on button "Save" at bounding box center [908, 726] width 1162 height 47
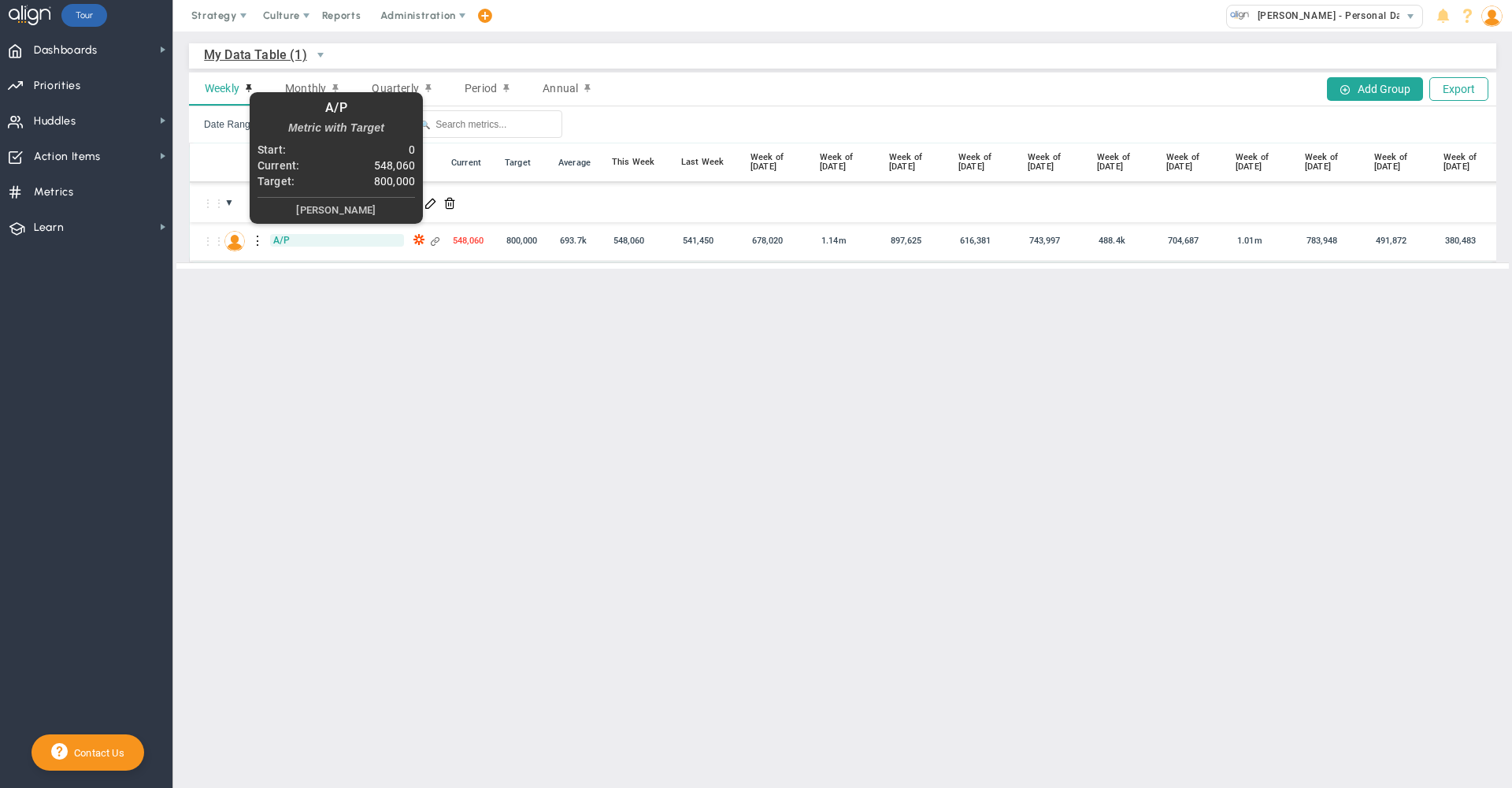
click at [286, 244] on span "A/P" at bounding box center [338, 240] width 134 height 13
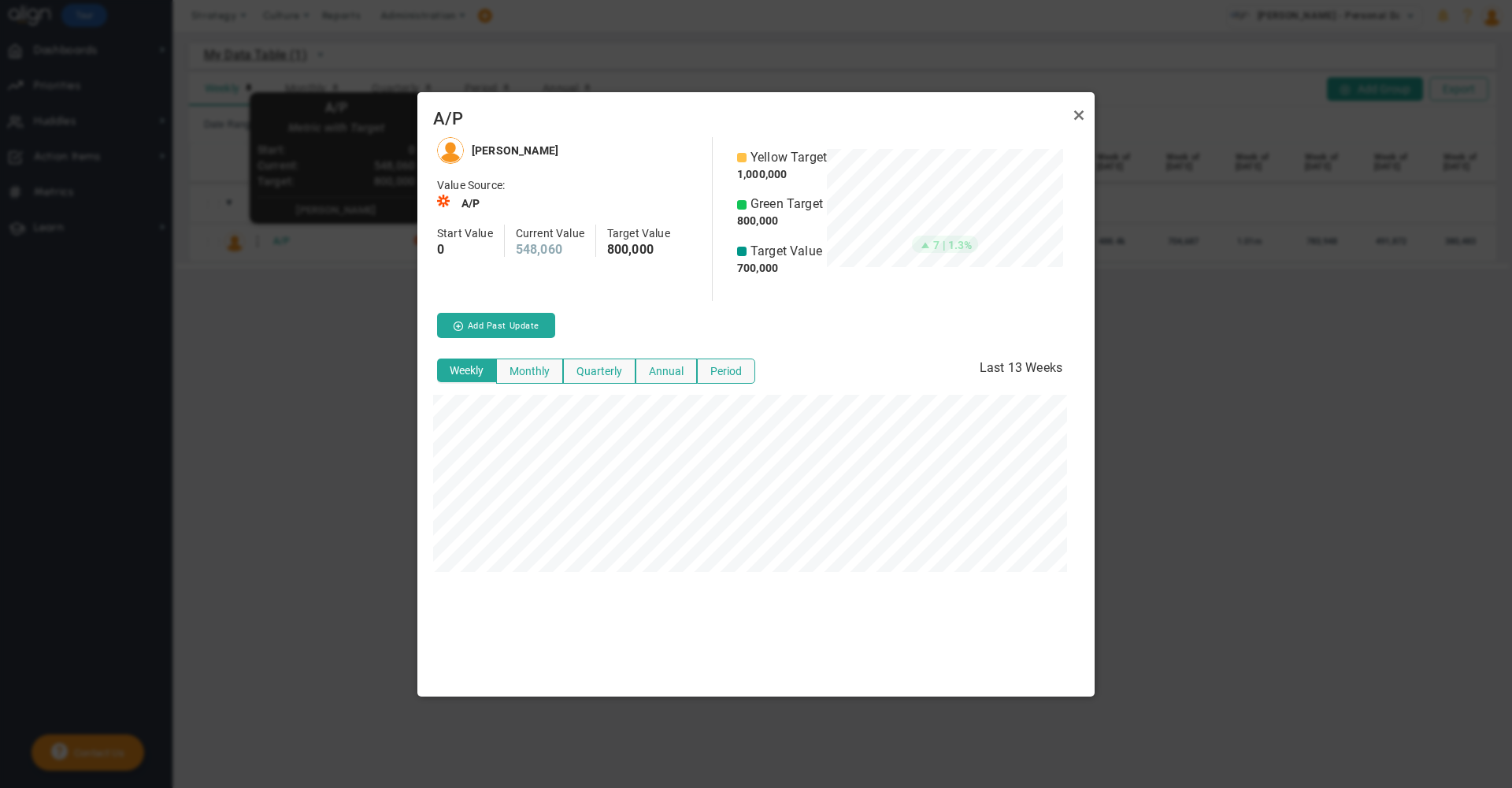
scroll to position [559, 678]
click at [529, 372] on button "Monthly" at bounding box center [530, 370] width 67 height 25
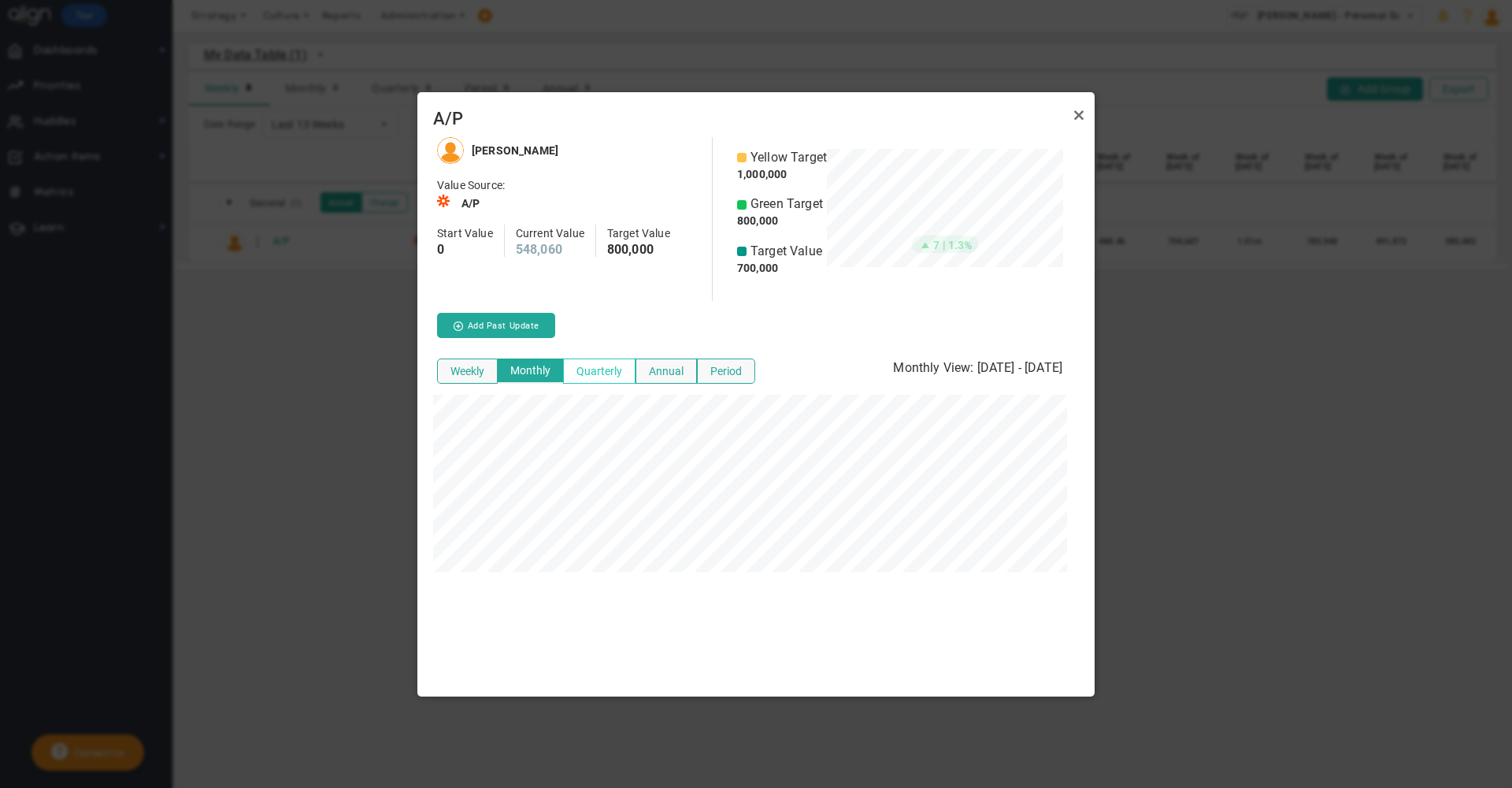
click at [595, 369] on button "Quarterly" at bounding box center [599, 370] width 72 height 25
click at [666, 367] on button "Annual" at bounding box center [666, 370] width 61 height 25
click at [1079, 117] on link "Close" at bounding box center [1079, 115] width 19 height 19
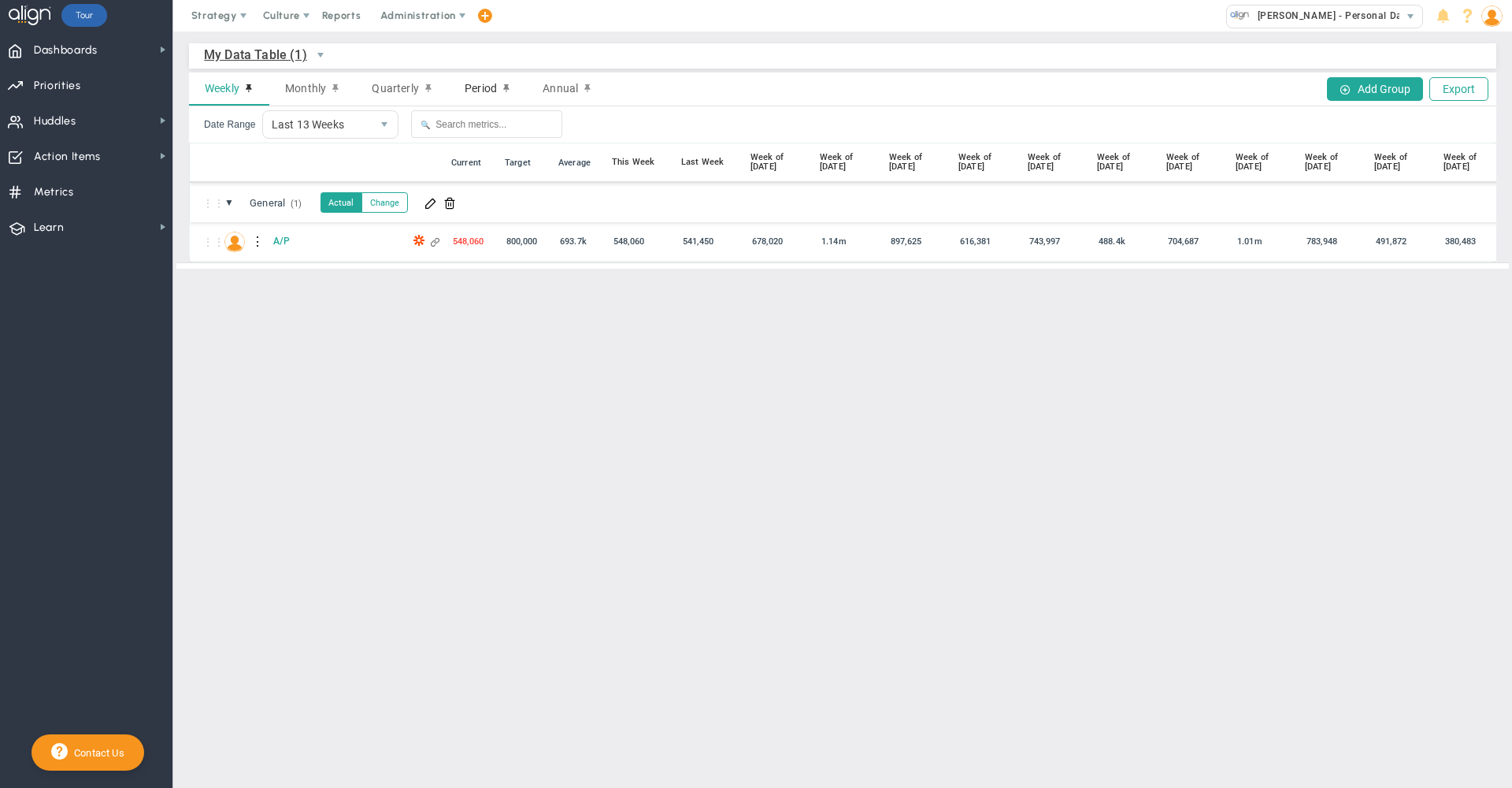
click at [493, 87] on span "Period" at bounding box center [481, 88] width 33 height 13
click at [559, 88] on span "Annual" at bounding box center [560, 88] width 35 height 13
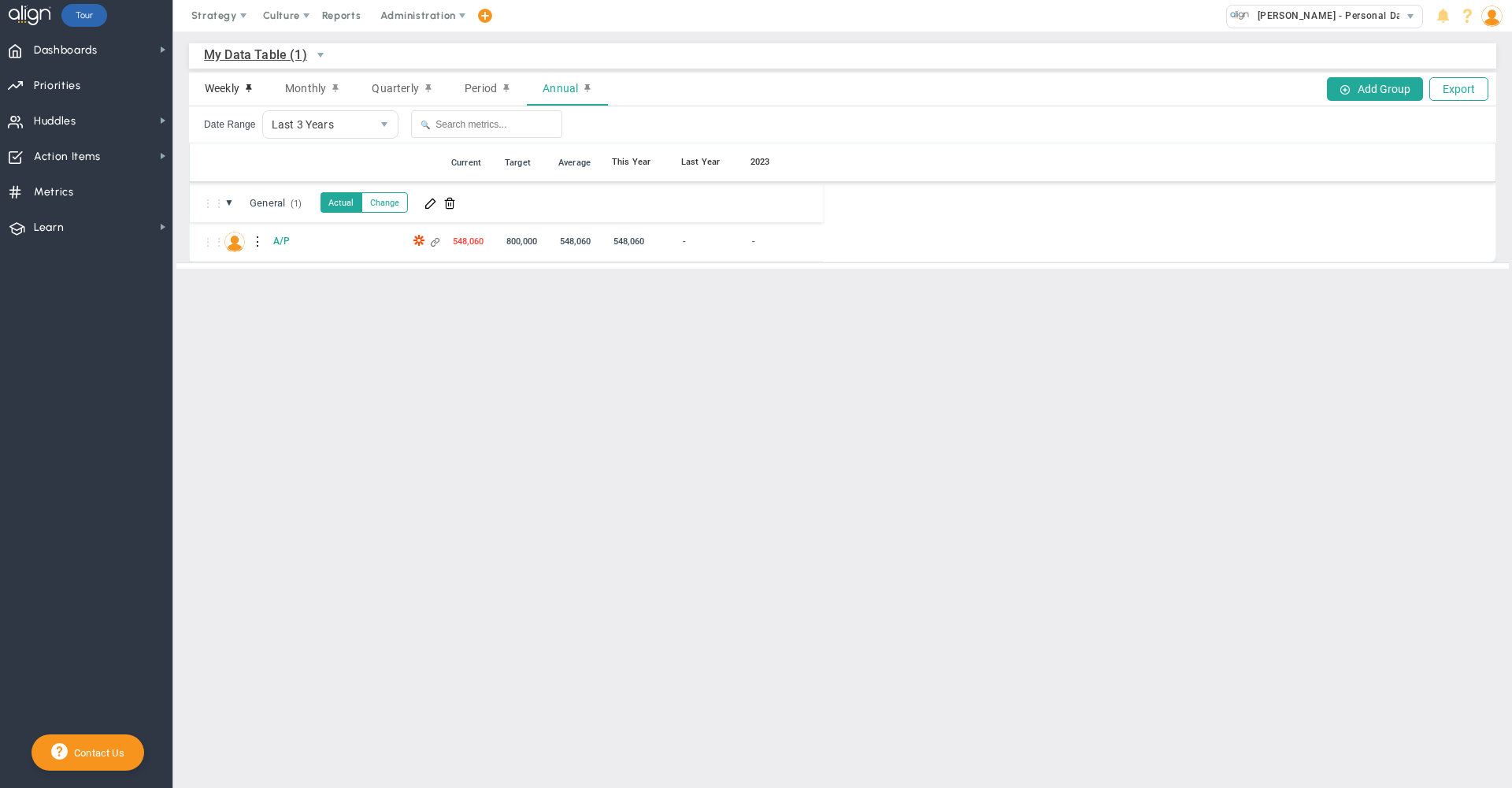
click at [236, 93] on span "Weekly" at bounding box center [222, 88] width 34 height 13
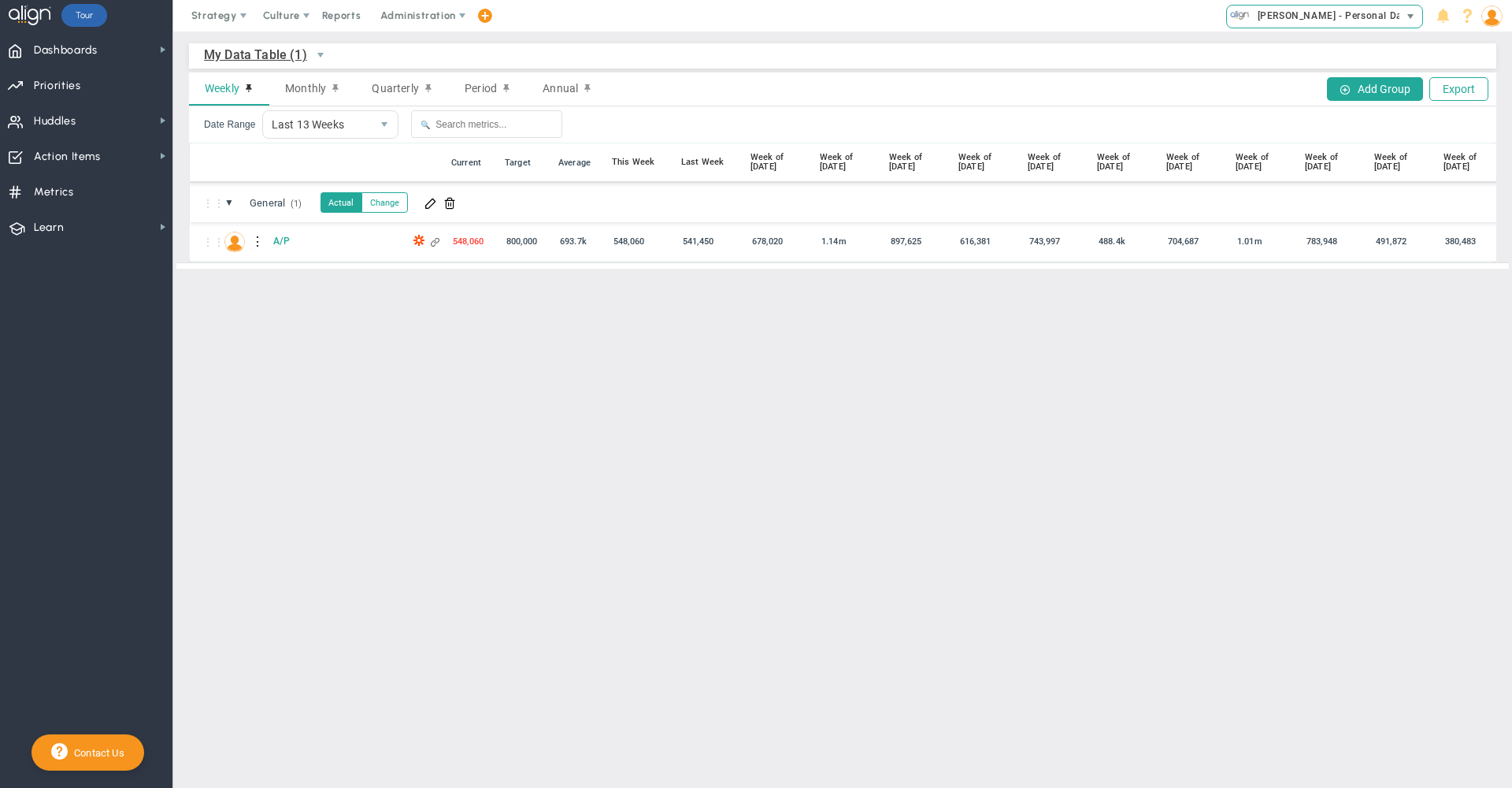
click at [1366, 20] on span "[PERSON_NAME] - Personal Dash" at bounding box center [1332, 16] width 164 height 21
click at [1019, 109] on div "Date Range Last 13 Weeks 13 🔍" at bounding box center [843, 124] width 1307 height 36
click at [115, 115] on span "Huddles Huddles" at bounding box center [86, 120] width 172 height 35
click at [1286, 25] on span "[PERSON_NAME] - Personal Dash" at bounding box center [1332, 16] width 164 height 21
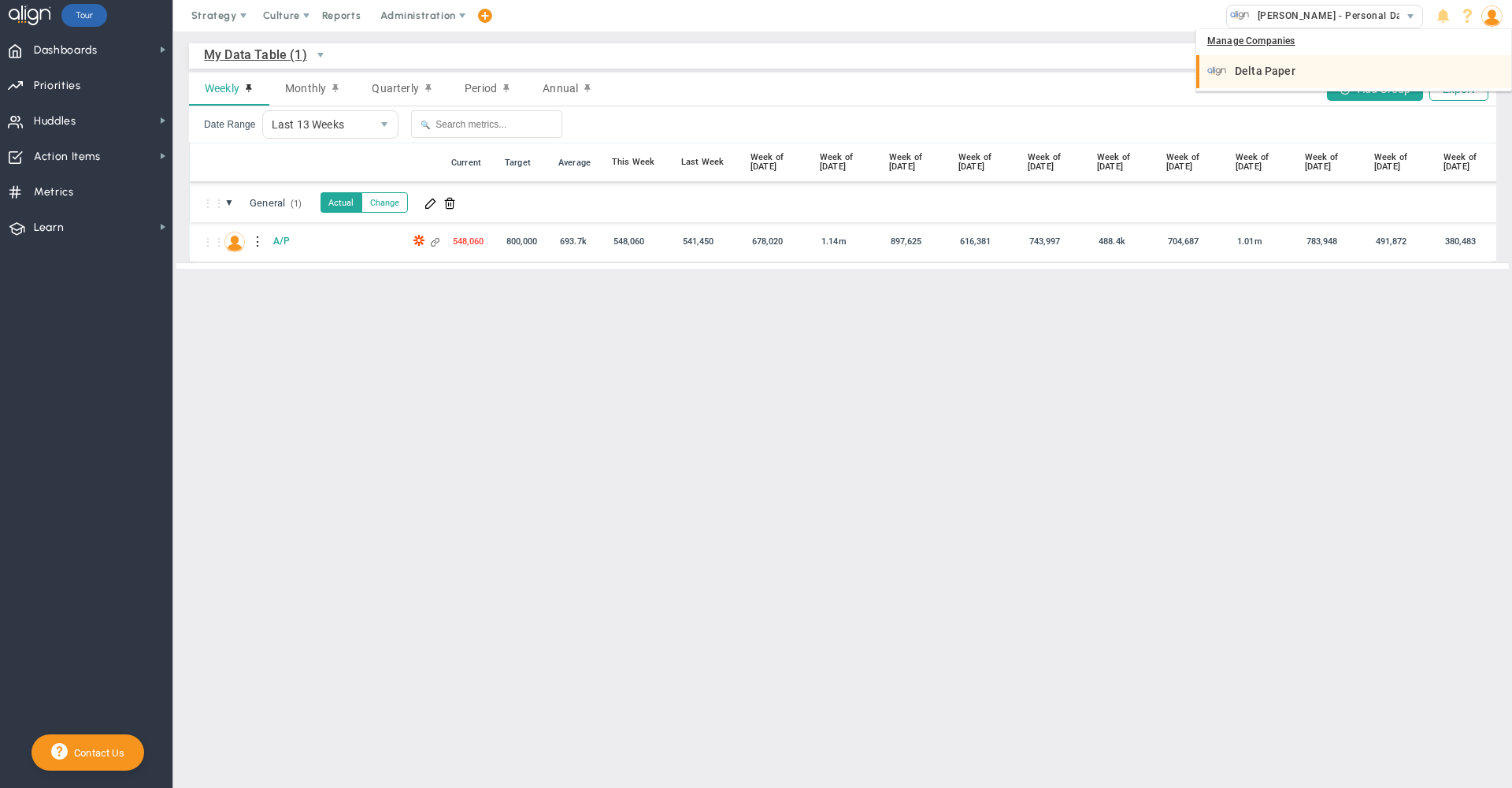
click at [1280, 58] on li "Delta Paper" at bounding box center [1354, 71] width 315 height 33
